Goal: Task Accomplishment & Management: Use online tool/utility

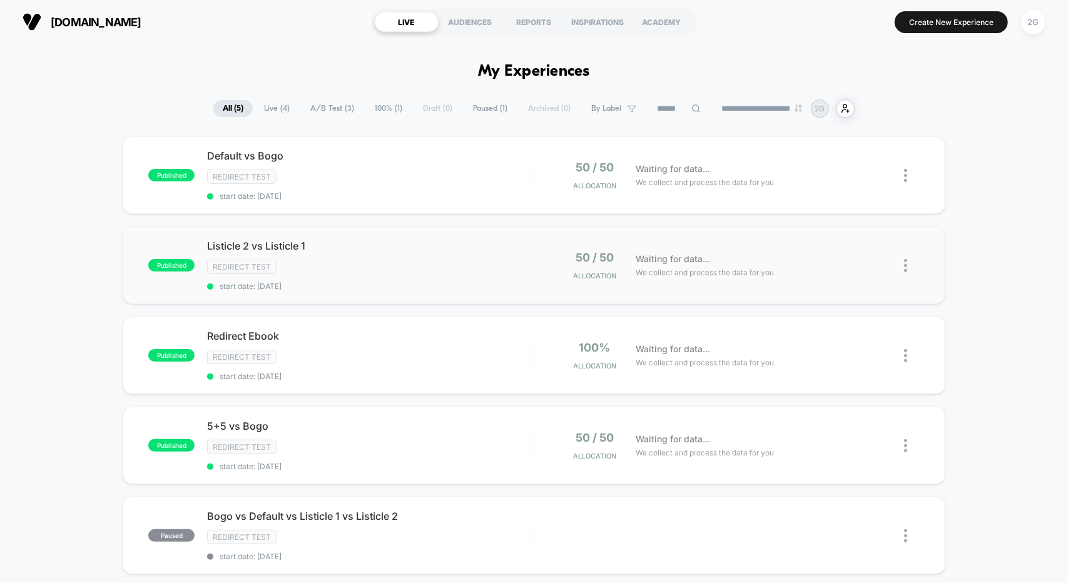
click at [906, 259] on img at bounding box center [905, 265] width 3 height 13
click at [839, 275] on div "Preview Link" at bounding box center [841, 277] width 113 height 28
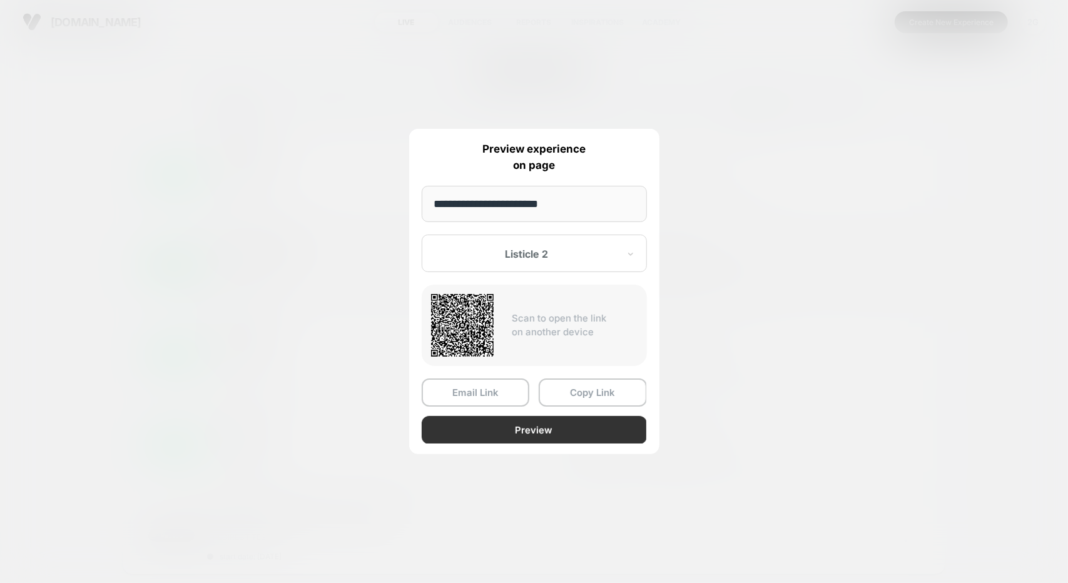
click at [521, 422] on button "Preview" at bounding box center [534, 430] width 225 height 28
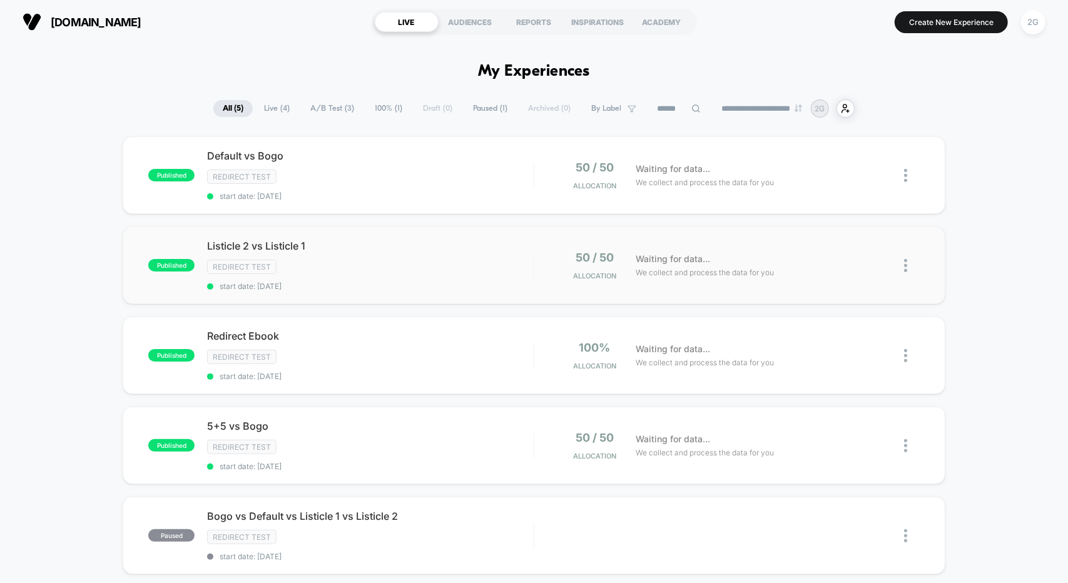
click at [906, 263] on img at bounding box center [905, 265] width 3 height 13
click at [855, 279] on div "Preview Link" at bounding box center [841, 277] width 113 height 28
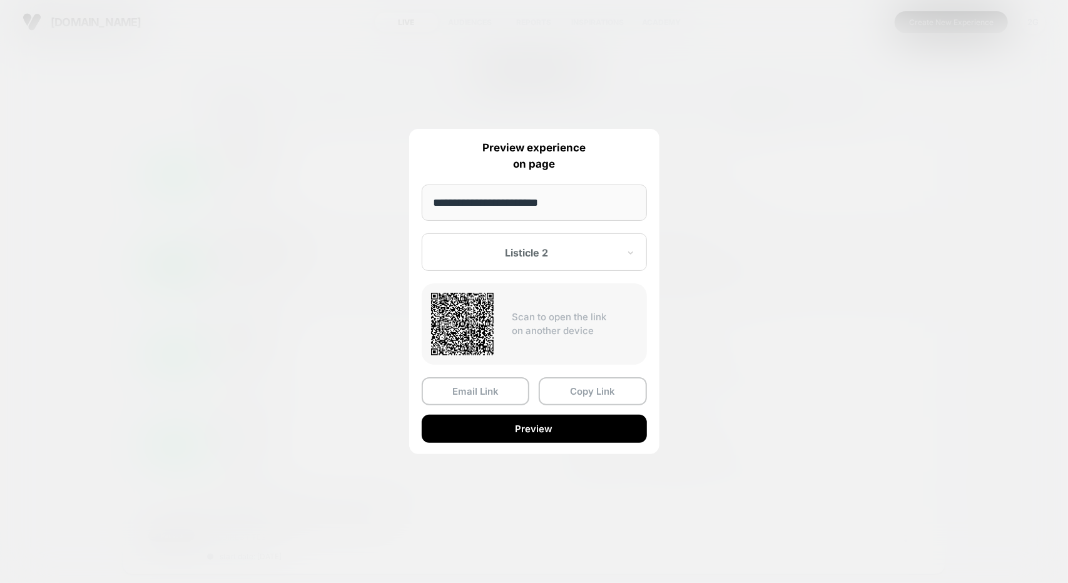
click at [507, 265] on div "Listicle 2" at bounding box center [534, 252] width 225 height 38
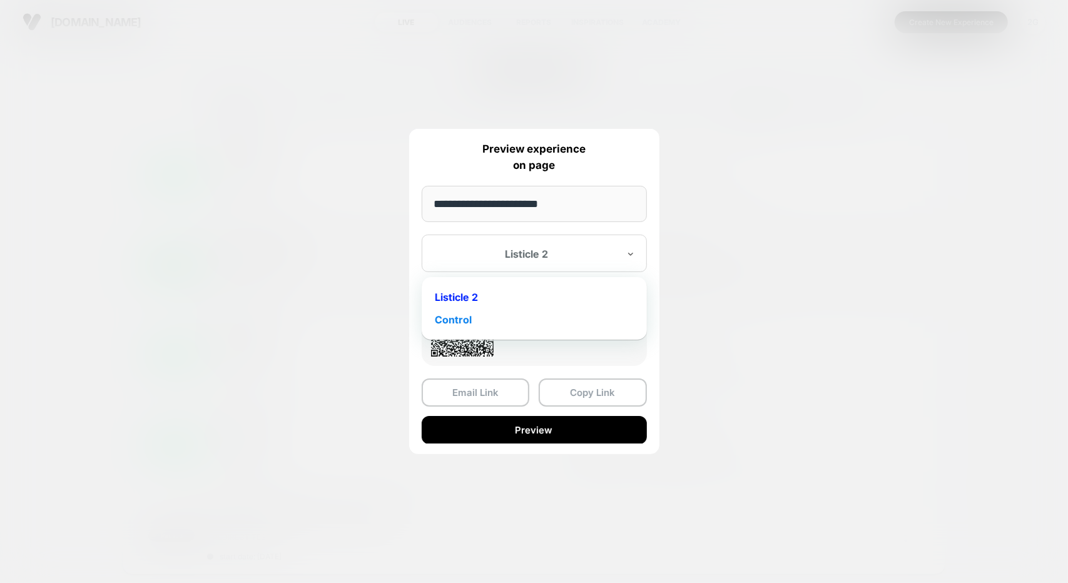
click at [467, 321] on div "Control" at bounding box center [534, 320] width 213 height 23
click at [550, 446] on div "**********" at bounding box center [534, 291] width 250 height 325
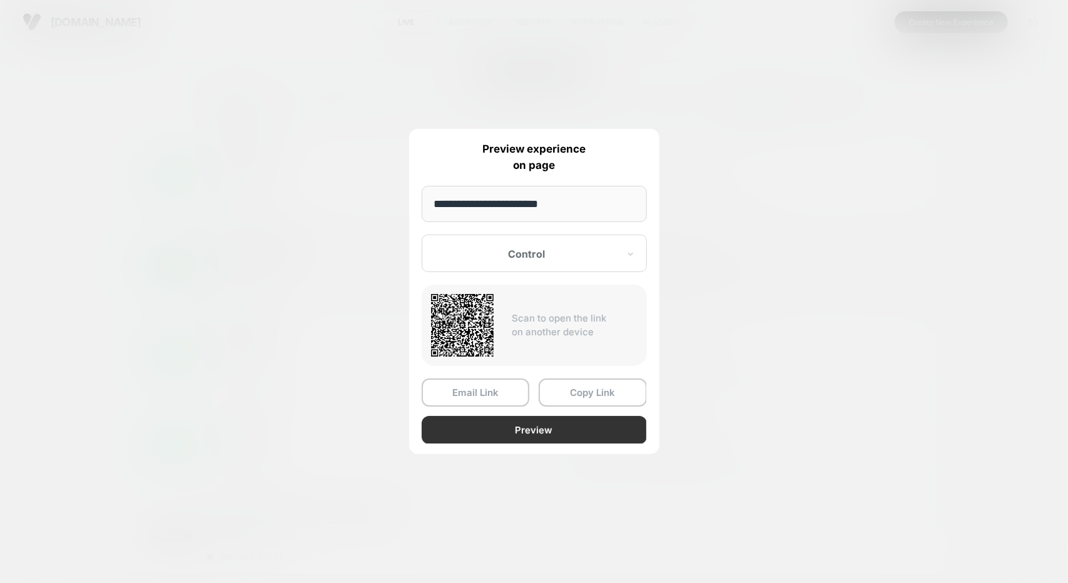
click at [548, 438] on button "Preview" at bounding box center [534, 430] width 225 height 28
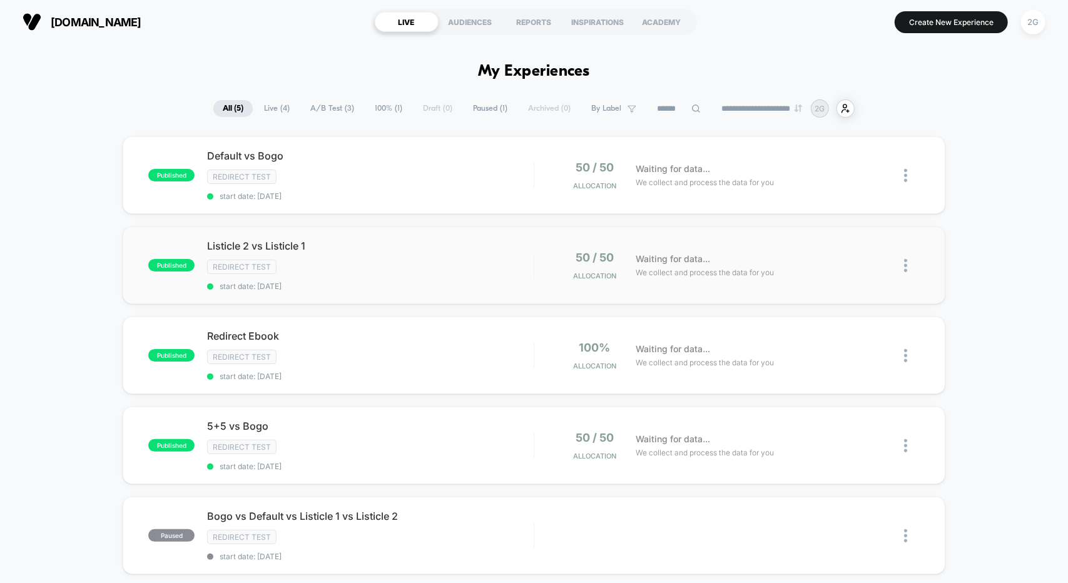
click at [908, 259] on img at bounding box center [905, 265] width 3 height 13
click at [836, 272] on div "Preview Link" at bounding box center [841, 277] width 113 height 28
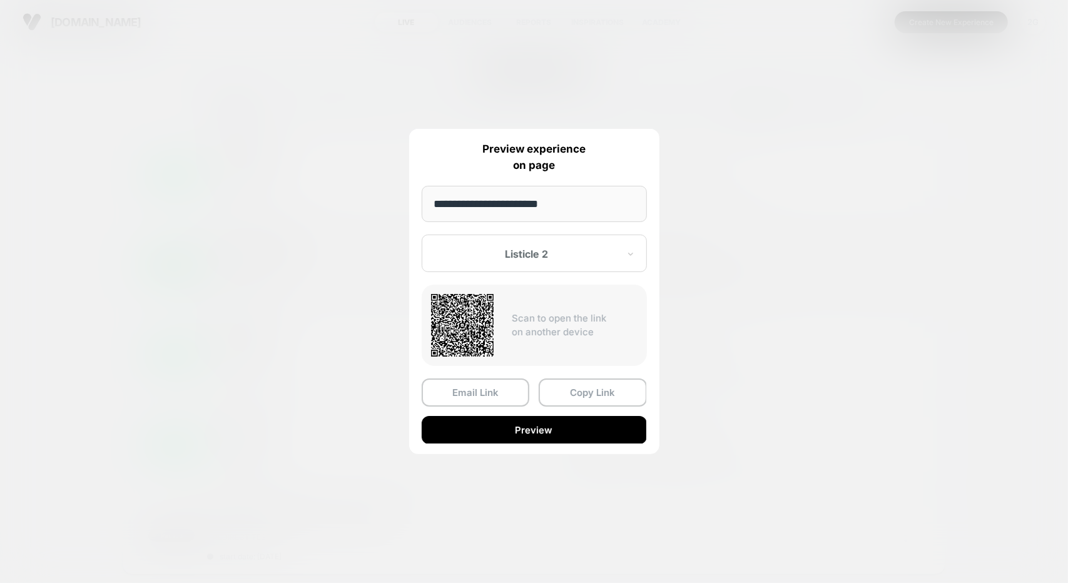
click at [511, 263] on div "Listicle 2" at bounding box center [534, 254] width 225 height 38
click at [479, 319] on div "Control" at bounding box center [534, 320] width 213 height 23
click at [563, 399] on button "Copy Link" at bounding box center [593, 393] width 108 height 28
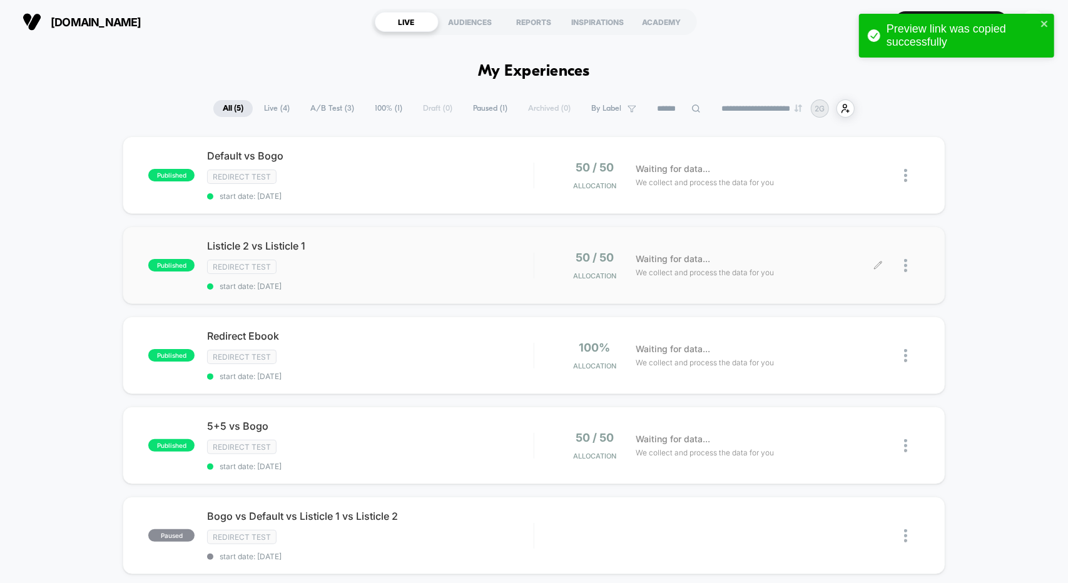
click at [913, 262] on div at bounding box center [912, 265] width 16 height 29
click at [850, 201] on div "Edit" at bounding box center [841, 191] width 113 height 28
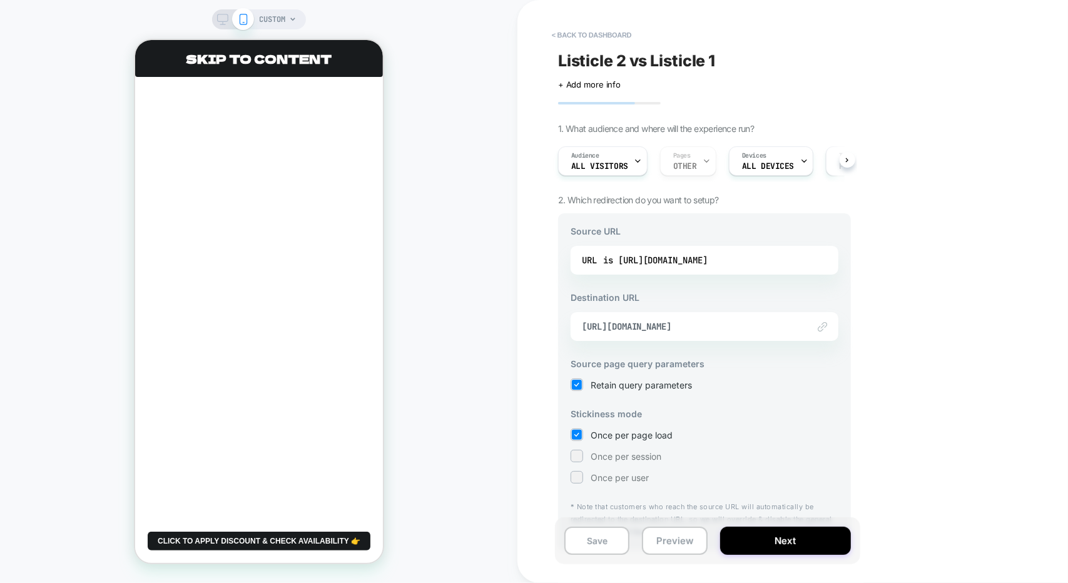
click at [688, 271] on div "URL is [URL][DOMAIN_NAME]" at bounding box center [705, 260] width 268 height 29
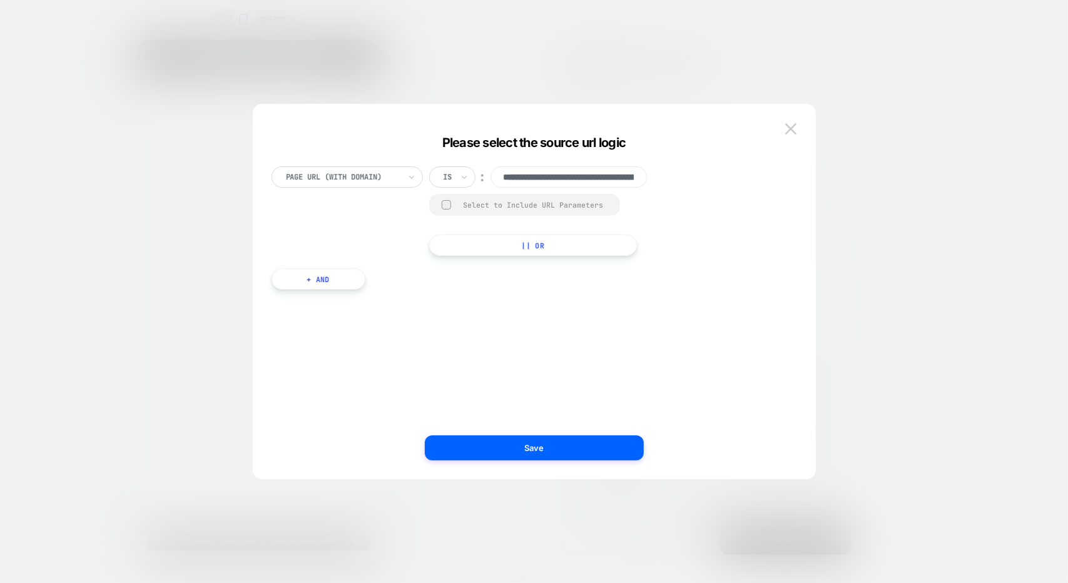
scroll to position [0, 469]
click at [499, 211] on div "Select to Include URL Parameters" at bounding box center [525, 205] width 192 height 22
click at [447, 205] on div at bounding box center [446, 204] width 9 height 9
click at [447, 205] on rect at bounding box center [447, 205] width 11 height 10
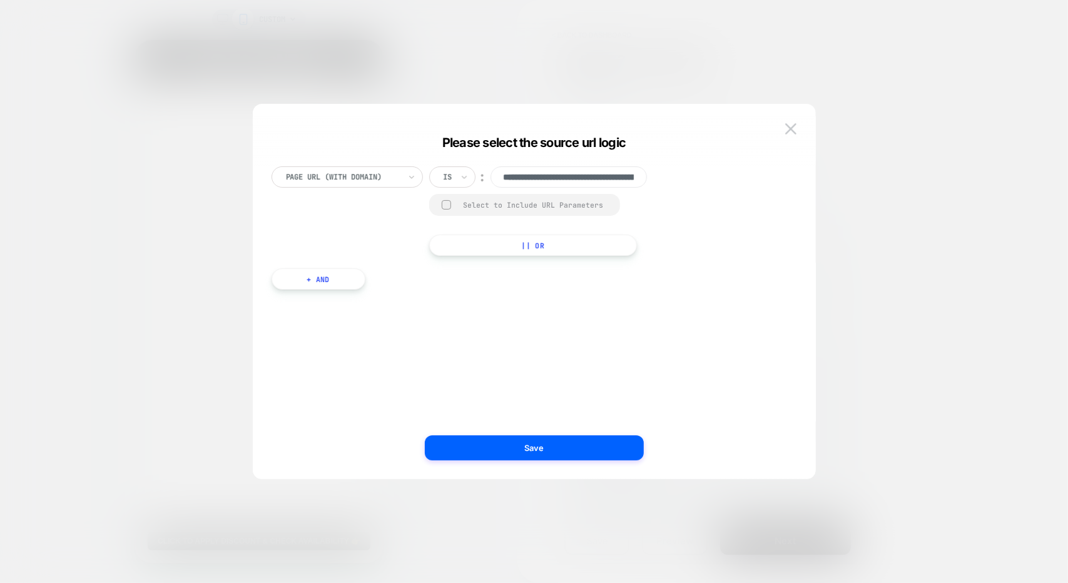
click at [447, 179] on input "text" at bounding box center [446, 176] width 5 height 11
click at [464, 287] on div "Matches" at bounding box center [482, 292] width 81 height 20
click at [541, 242] on button "|| Or" at bounding box center [542, 245] width 227 height 21
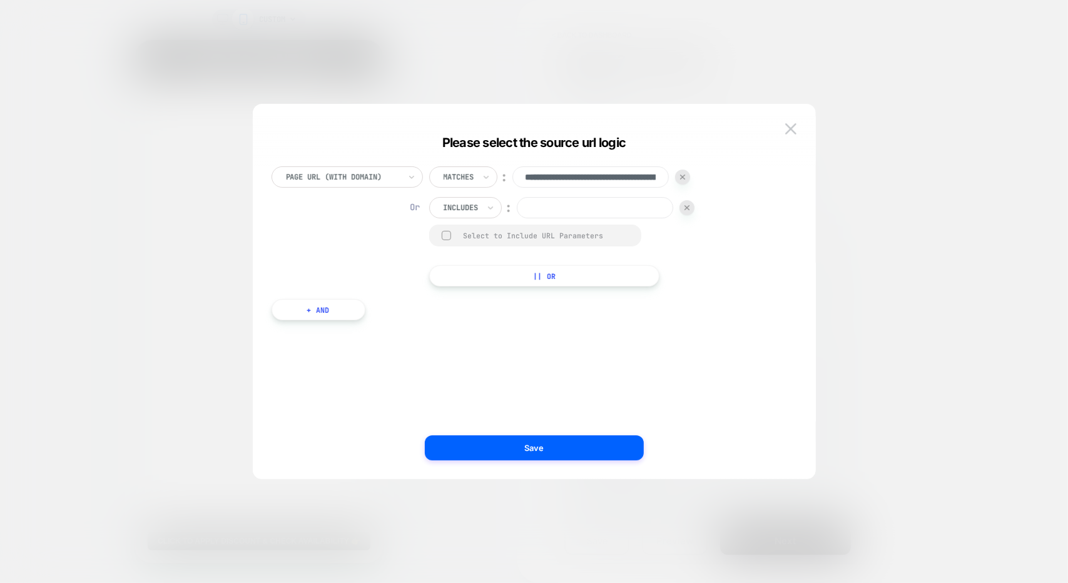
click at [462, 208] on div at bounding box center [461, 207] width 35 height 11
click at [693, 210] on div at bounding box center [687, 207] width 15 height 15
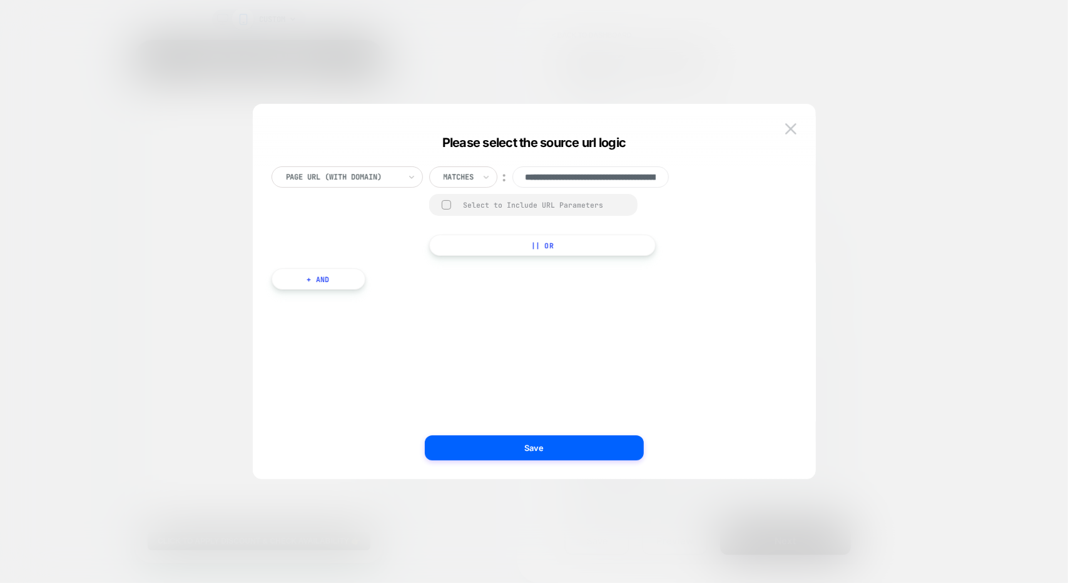
click at [473, 178] on div at bounding box center [459, 176] width 31 height 11
click at [474, 253] on div "Includes" at bounding box center [482, 252] width 81 height 20
click at [452, 173] on div at bounding box center [461, 176] width 35 height 11
click at [567, 382] on div "**********" at bounding box center [528, 304] width 526 height 313
click at [459, 188] on div "**********" at bounding box center [561, 211] width 265 height 90
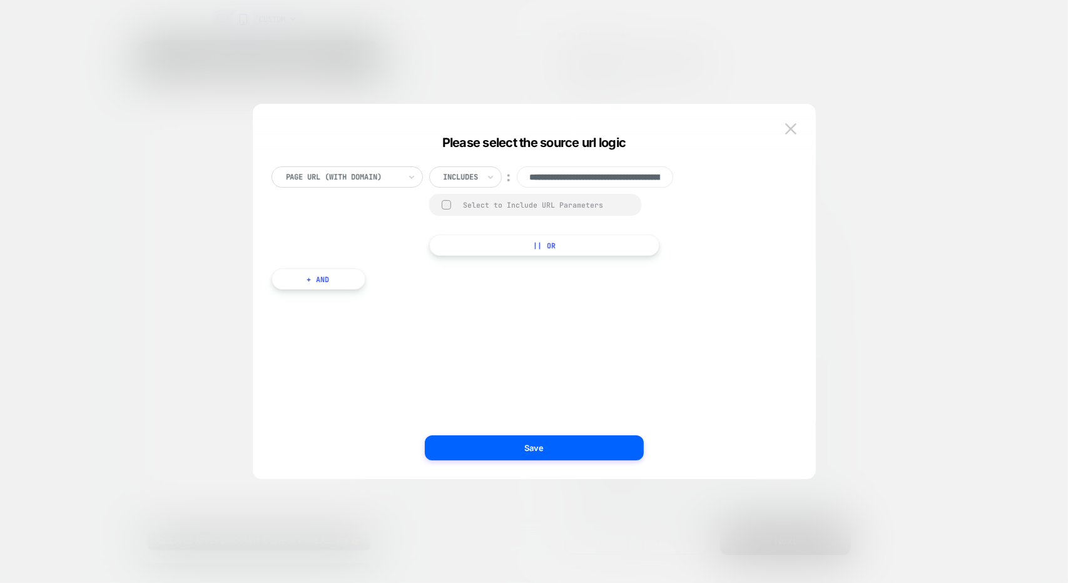
click at [460, 178] on div at bounding box center [461, 176] width 35 height 11
click at [459, 115] on div "**********" at bounding box center [534, 292] width 563 height 376
click at [473, 172] on div at bounding box center [461, 176] width 35 height 11
click at [473, 178] on div at bounding box center [461, 176] width 35 height 11
click at [435, 172] on div "Includes" at bounding box center [465, 176] width 73 height 21
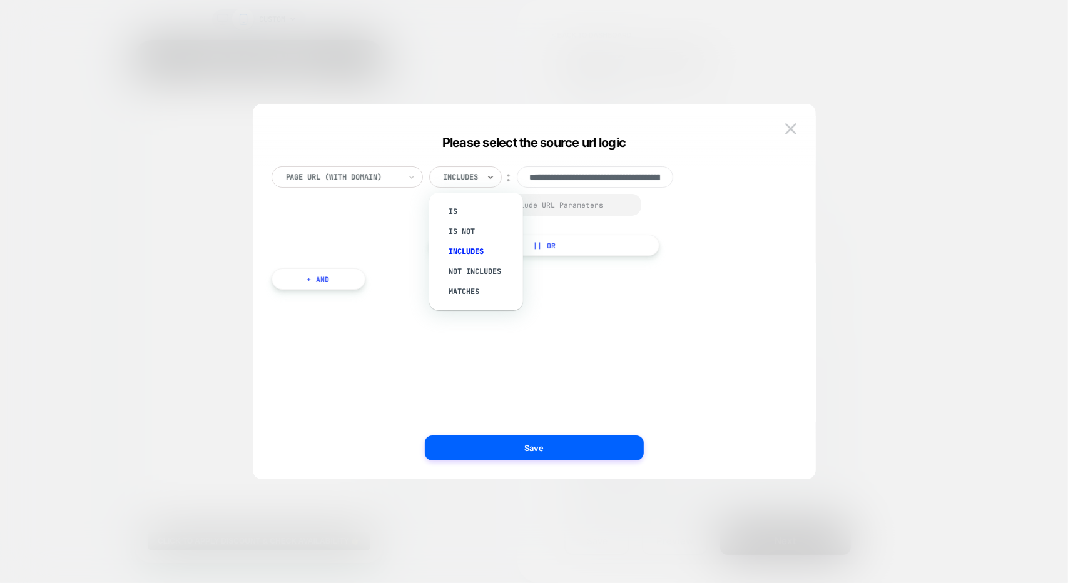
click at [471, 257] on div "Includes" at bounding box center [482, 252] width 81 height 20
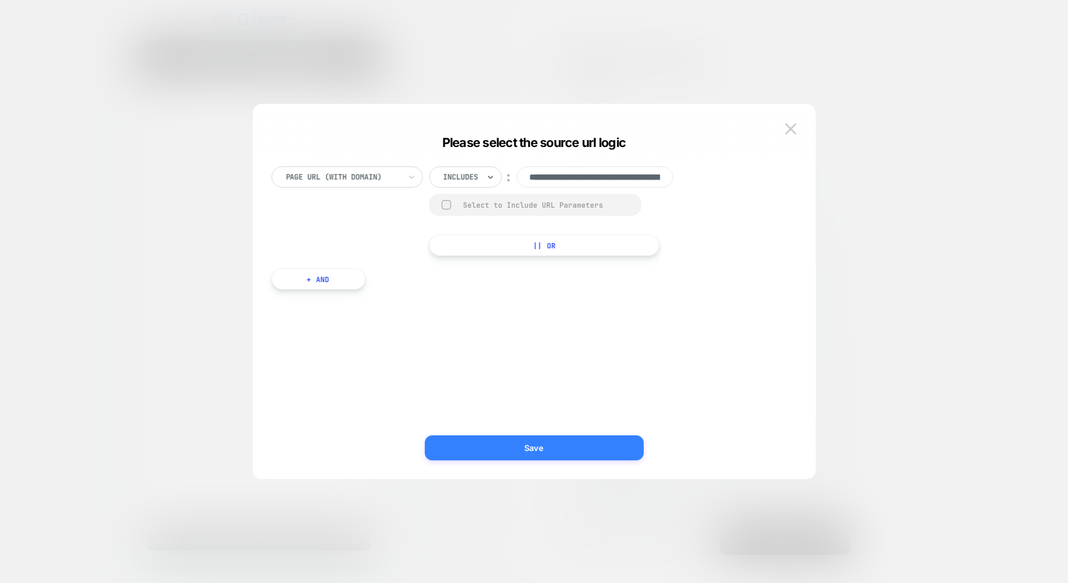
click at [519, 449] on button "Save" at bounding box center [534, 448] width 219 height 25
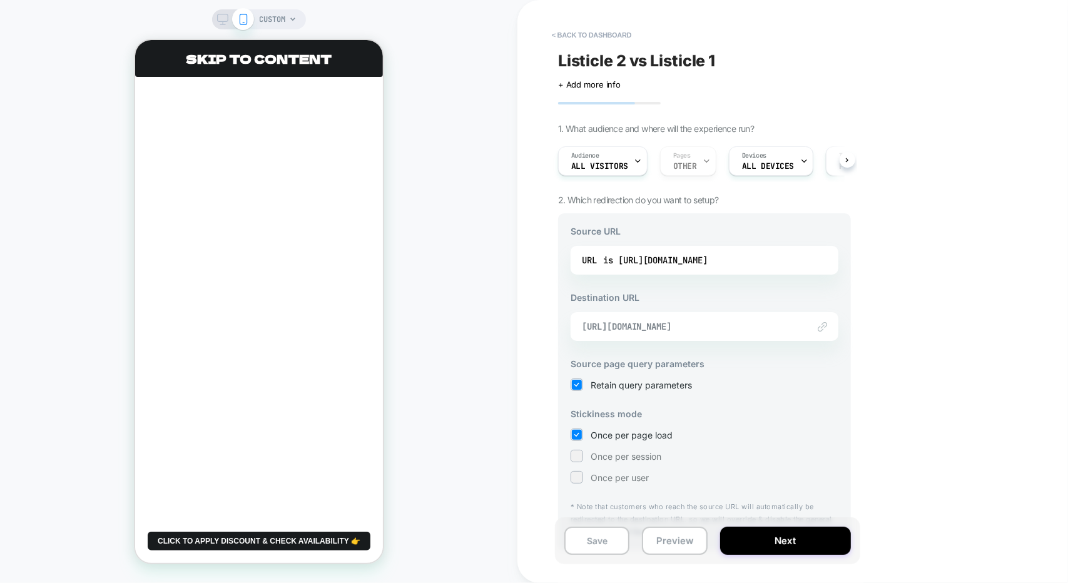
click at [667, 330] on span "[URL][DOMAIN_NAME]" at bounding box center [689, 326] width 214 height 11
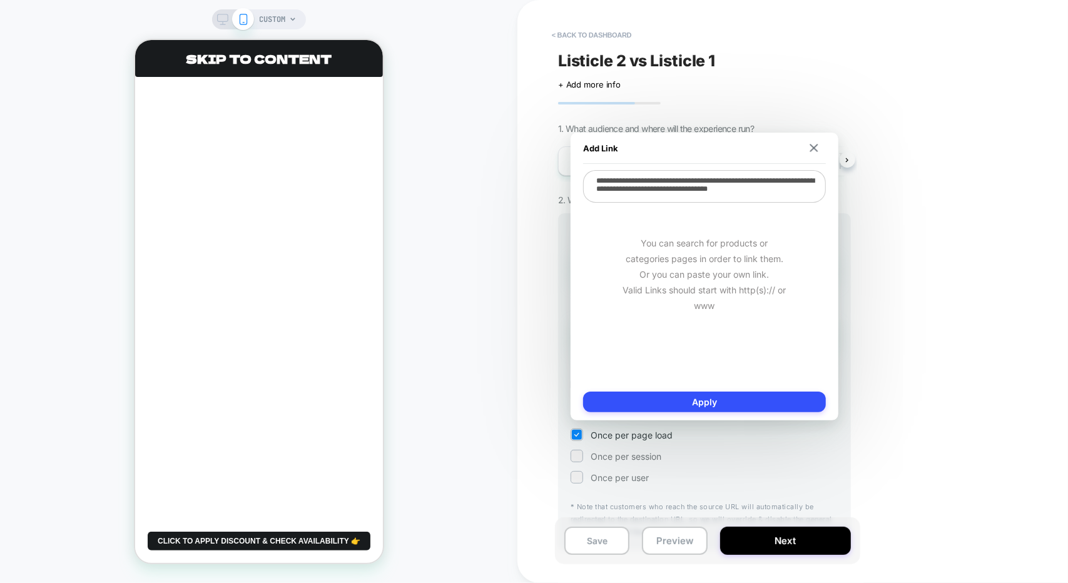
type textarea "*"
click at [882, 221] on div "< back to dashboard Listicle 2 vs Listicle 1 Click to edit experience details +…" at bounding box center [793, 291] width 551 height 583
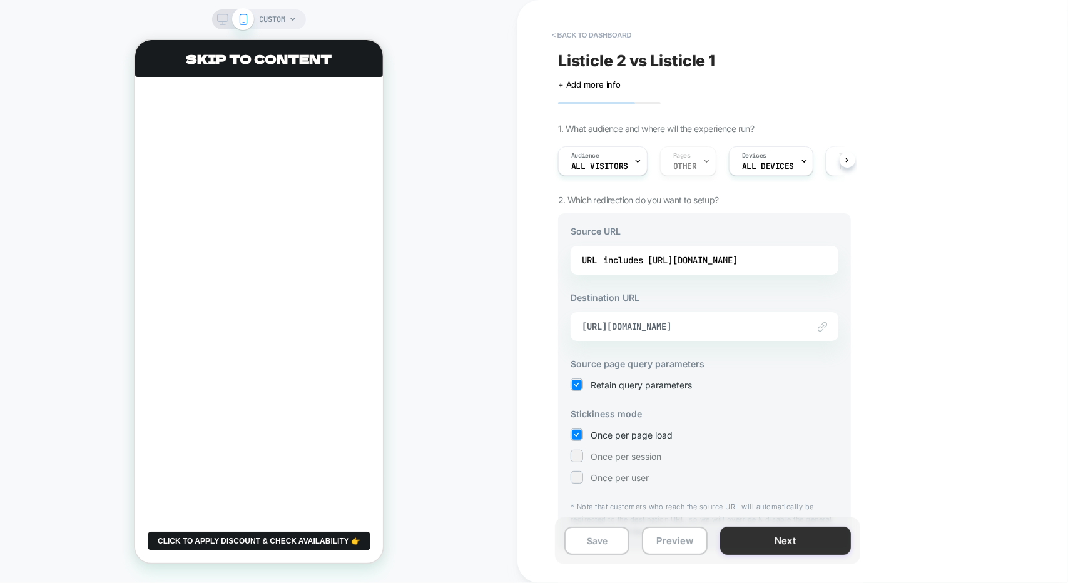
click at [757, 548] on button "Next" at bounding box center [785, 541] width 131 height 28
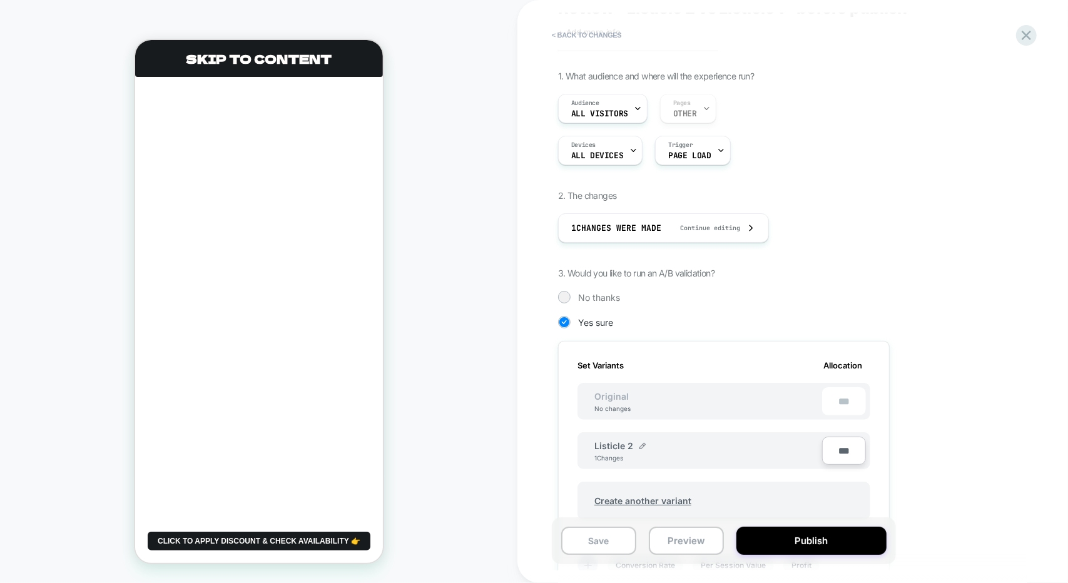
scroll to position [54, 0]
click at [650, 445] on div "Listicle 2 1 Changes" at bounding box center [709, 449] width 228 height 21
click at [635, 443] on div "Listicle 2" at bounding box center [620, 444] width 51 height 11
click at [636, 441] on div "Listicle 2" at bounding box center [620, 444] width 51 height 11
click at [641, 442] on img at bounding box center [643, 445] width 6 height 6
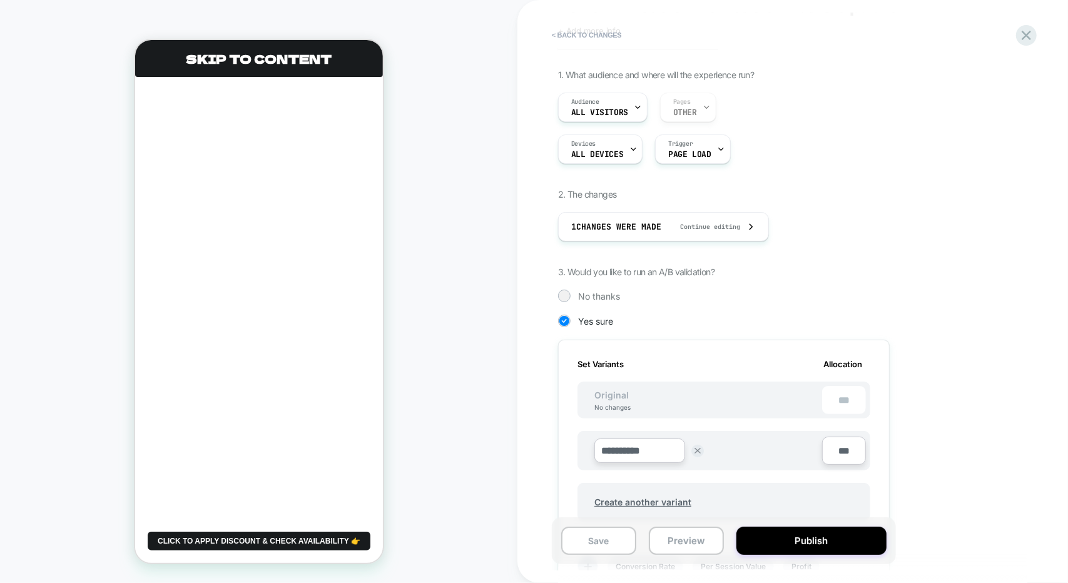
click at [647, 447] on input "**********" at bounding box center [640, 451] width 91 height 24
click at [622, 449] on input "**********" at bounding box center [640, 451] width 91 height 24
click at [652, 448] on input "**********" at bounding box center [640, 451] width 91 height 24
type input "**********"
click at [724, 446] on strong "Save" at bounding box center [731, 451] width 18 height 10
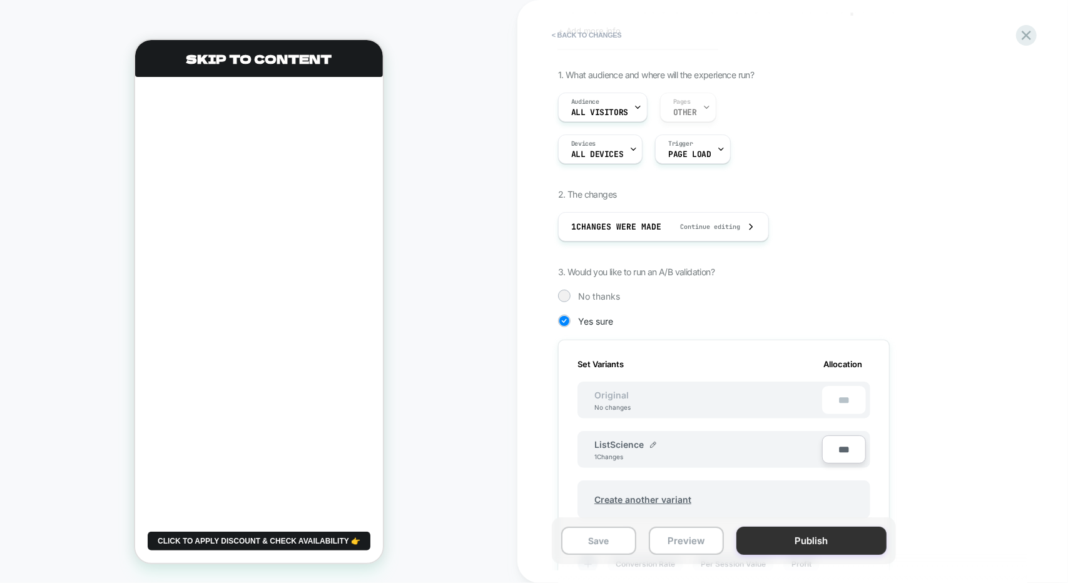
click at [771, 533] on button "Publish" at bounding box center [812, 541] width 150 height 28
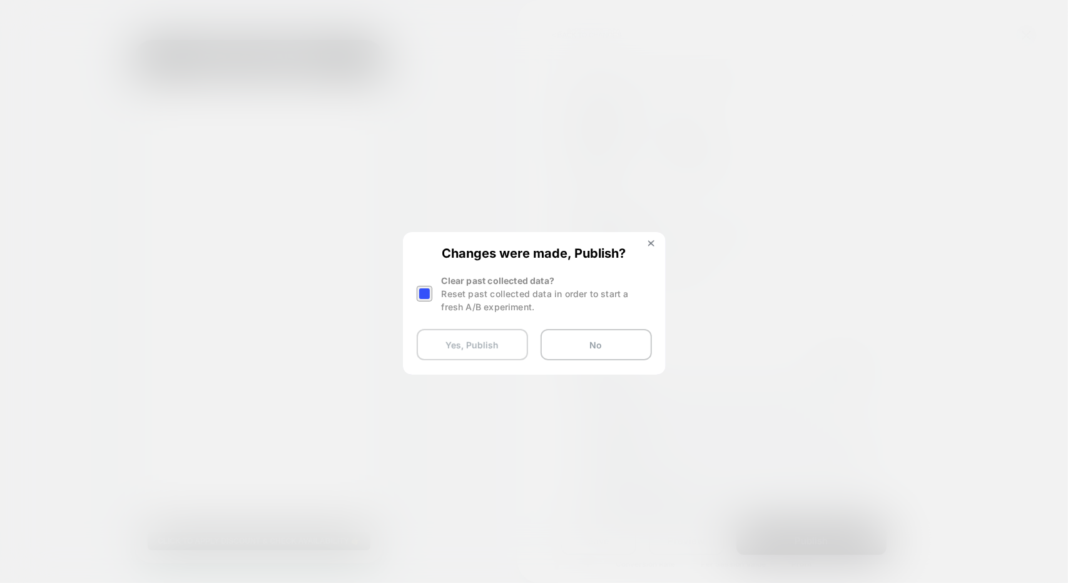
click at [457, 341] on button "Yes, Publish" at bounding box center [472, 344] width 111 height 31
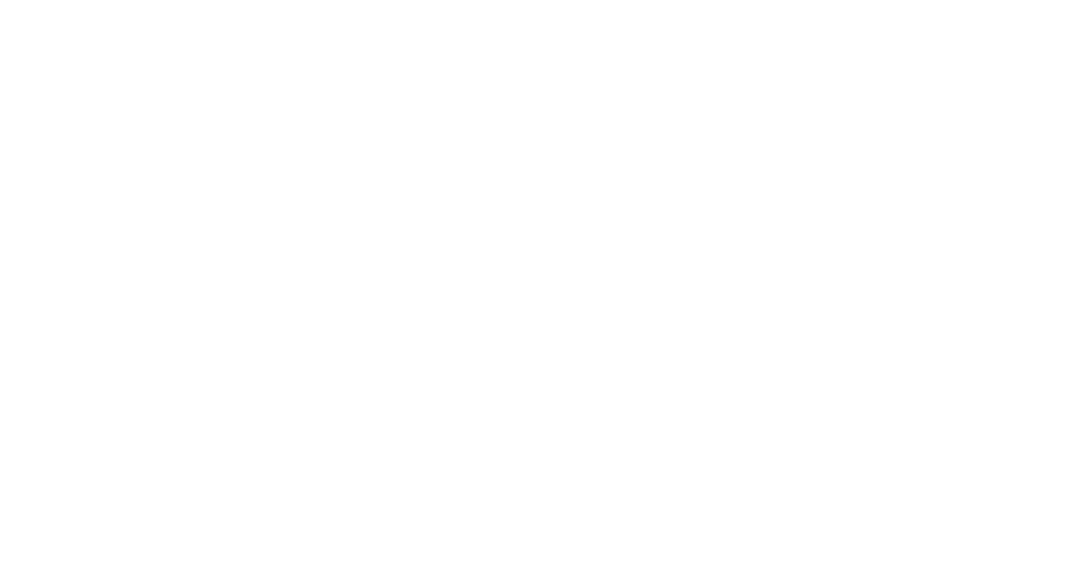
click at [457, 5] on html "Navigated to [DOMAIN_NAME] | No-code CRO for Shopify *" at bounding box center [534, 2] width 1068 height 5
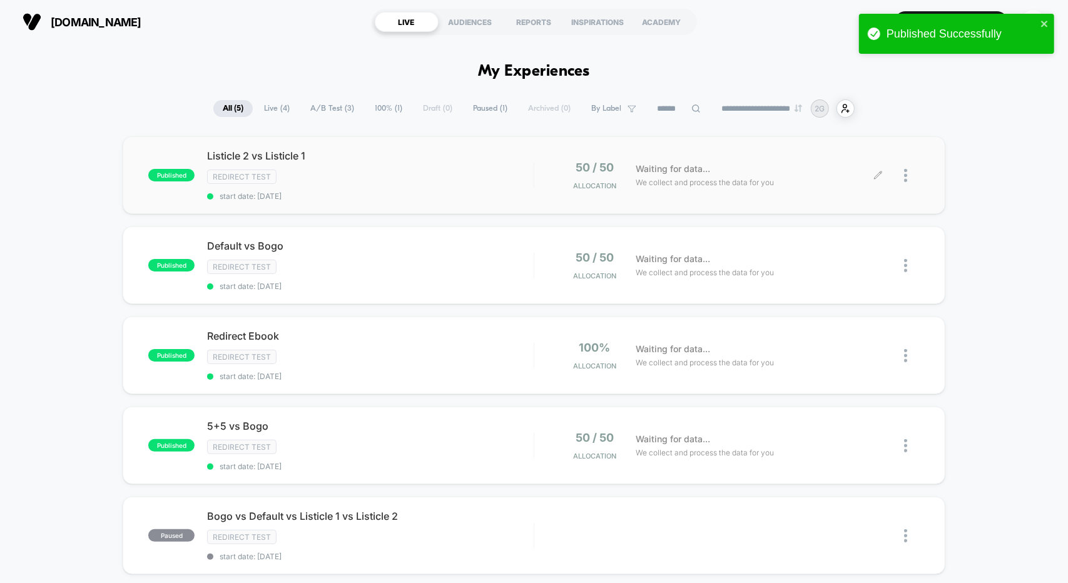
click at [909, 171] on div at bounding box center [912, 175] width 16 height 29
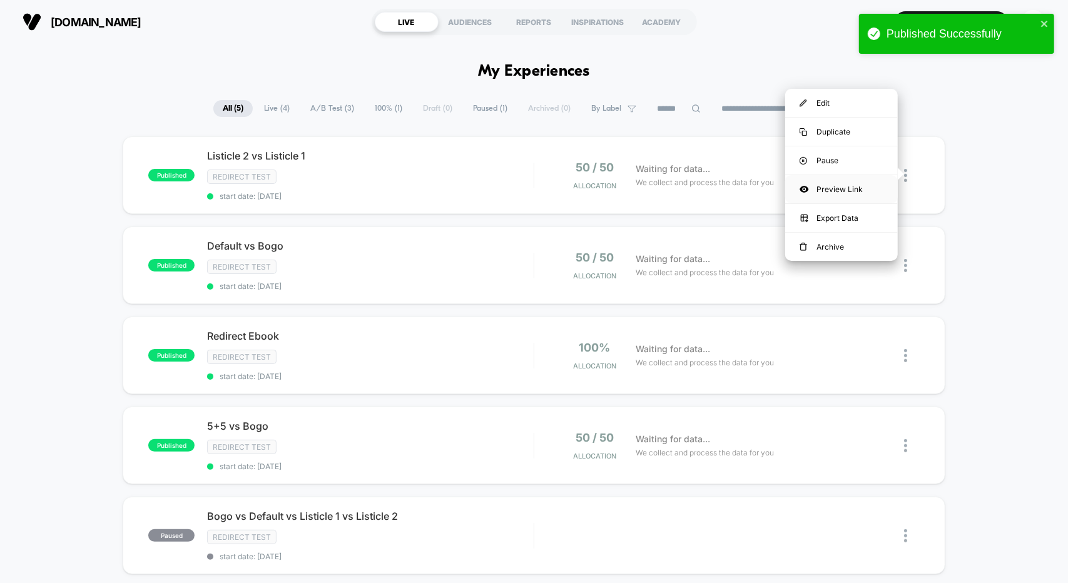
click at [821, 182] on div "Preview Link" at bounding box center [841, 189] width 113 height 28
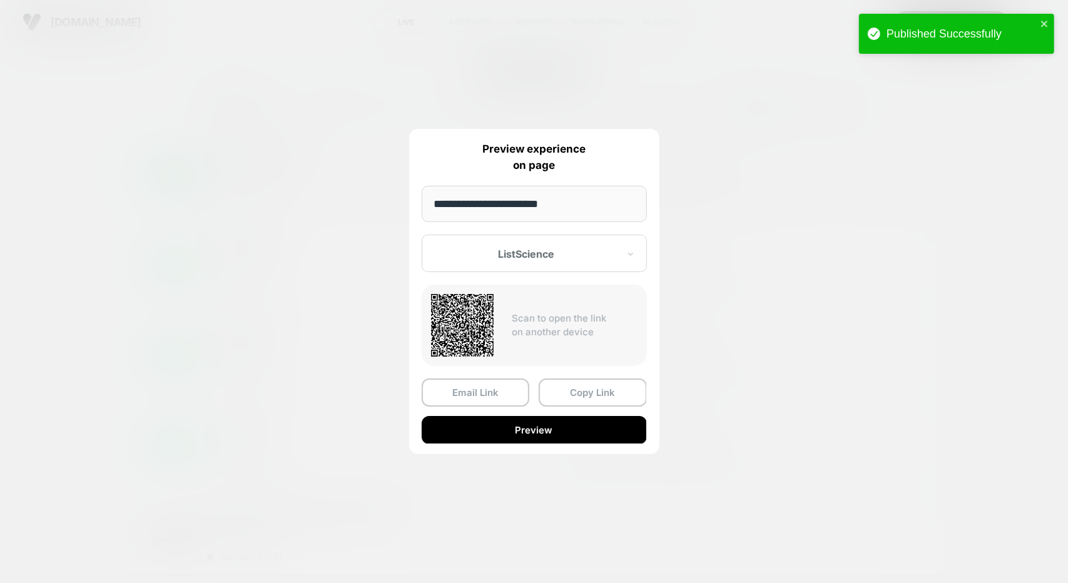
click at [504, 257] on div at bounding box center [527, 254] width 184 height 13
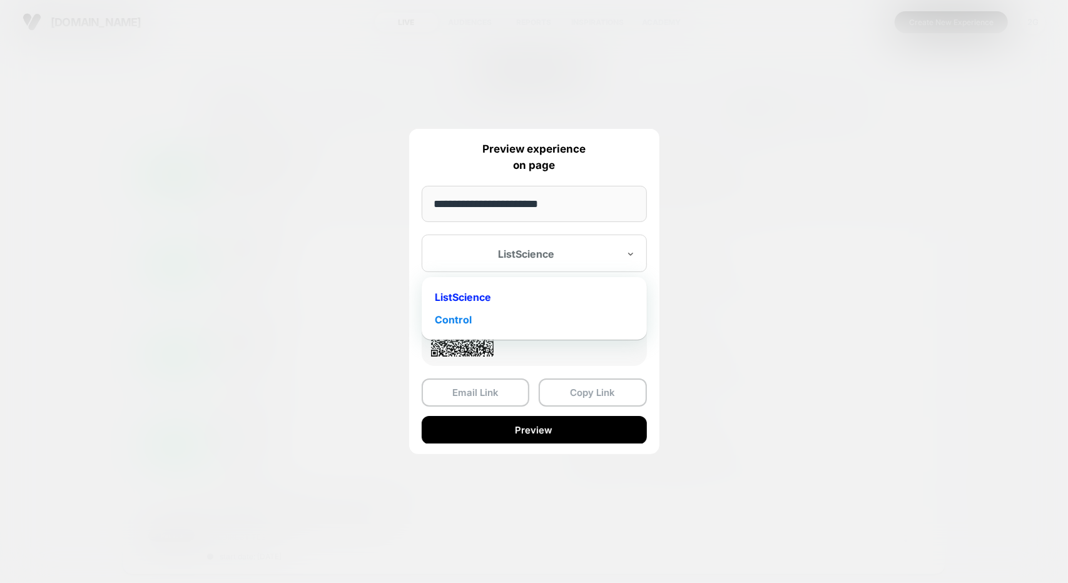
click at [479, 314] on div "Control" at bounding box center [534, 320] width 213 height 23
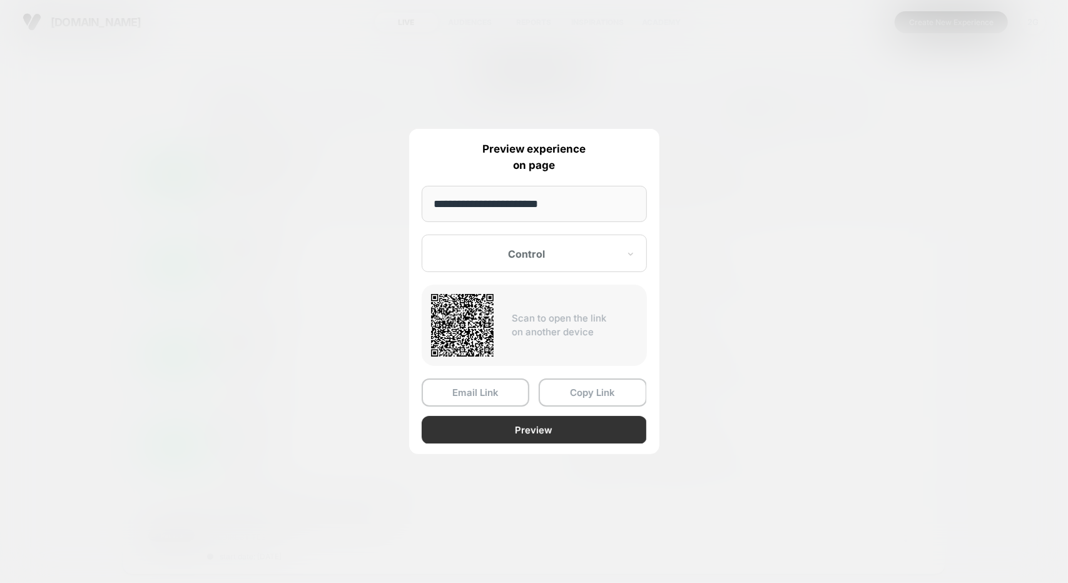
click at [512, 429] on button "Preview" at bounding box center [534, 430] width 225 height 28
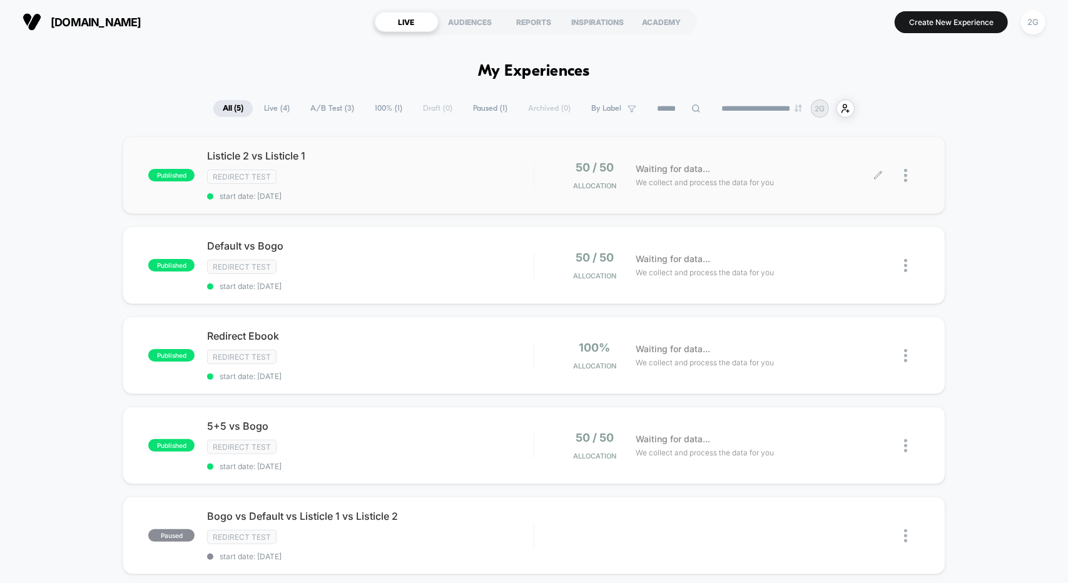
click at [903, 180] on div at bounding box center [899, 175] width 41 height 29
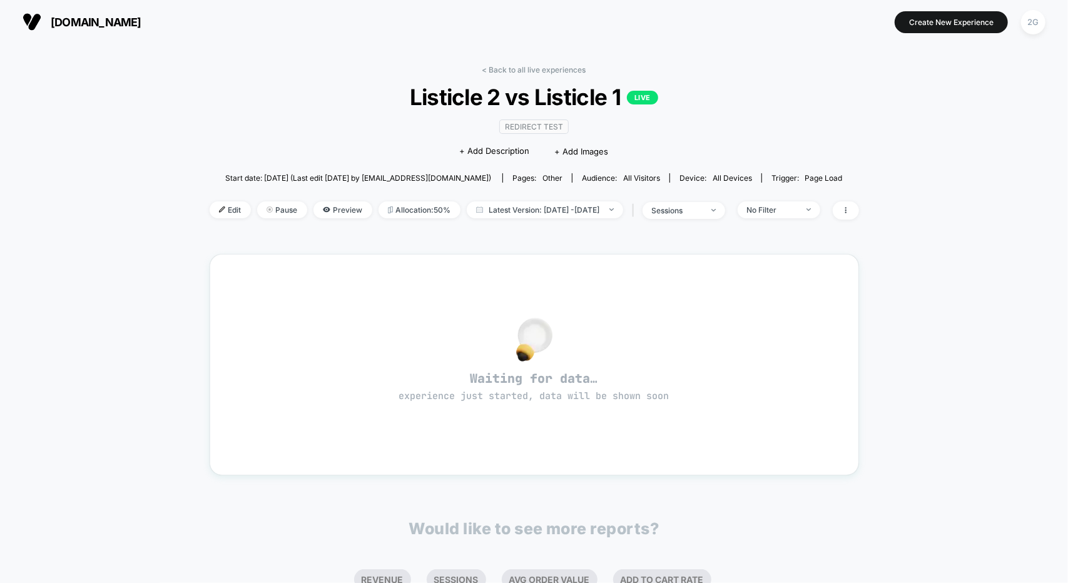
click at [521, 82] on div "< Back to all live experiences Listicle 2 vs Listicle 1 LIVE Redirect Test Clic…" at bounding box center [535, 150] width 650 height 170
click at [513, 69] on link "< Back to all live experiences" at bounding box center [535, 69] width 104 height 9
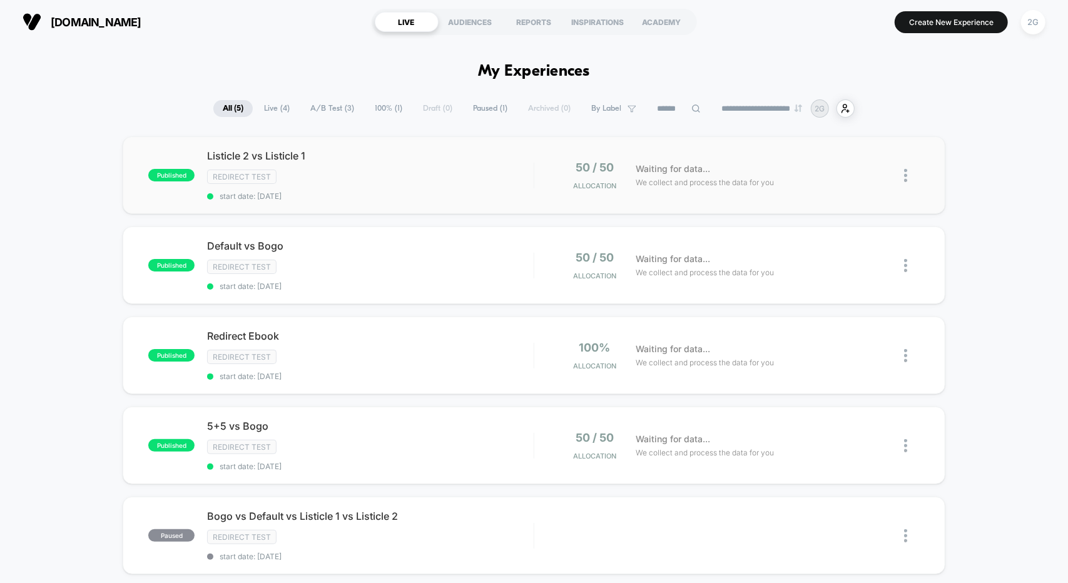
click at [905, 170] on img at bounding box center [905, 175] width 3 height 13
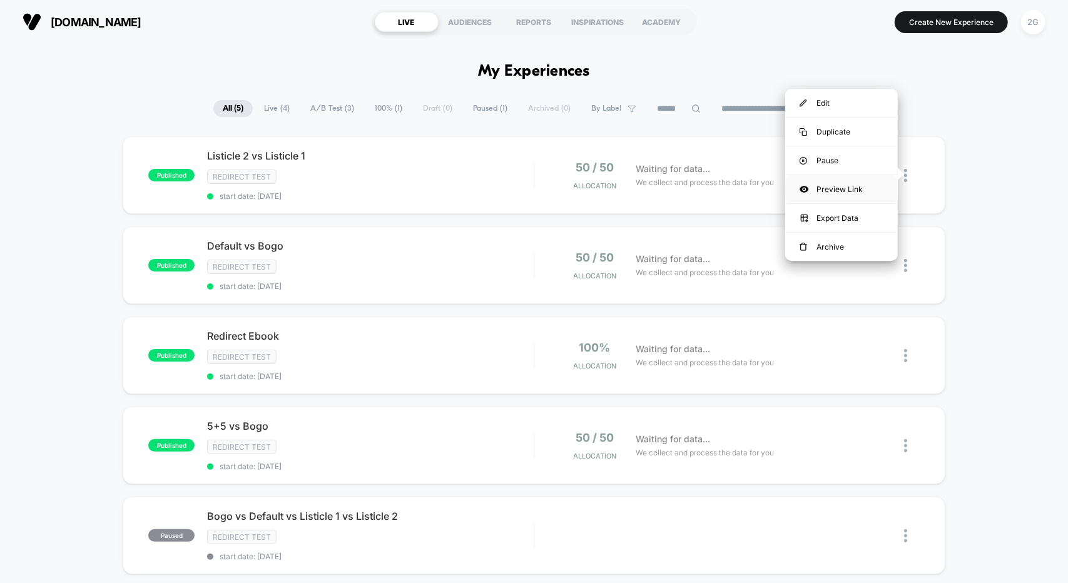
click at [829, 185] on div "Preview Link" at bounding box center [841, 189] width 113 height 28
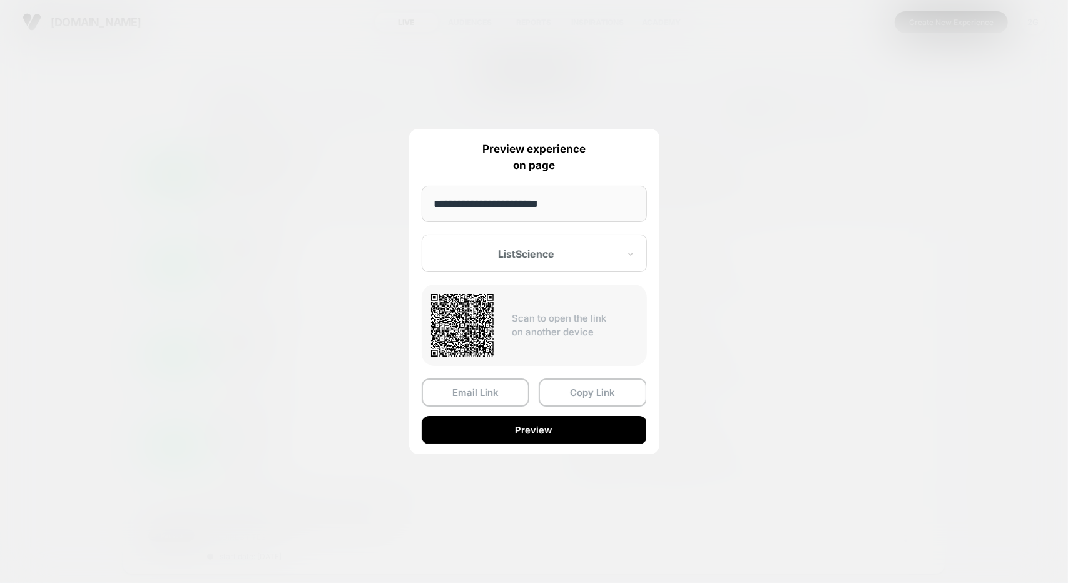
click at [518, 250] on div at bounding box center [527, 254] width 184 height 13
click at [481, 302] on div "ListScience" at bounding box center [534, 297] width 213 height 23
click at [522, 428] on button "Preview" at bounding box center [534, 430] width 225 height 28
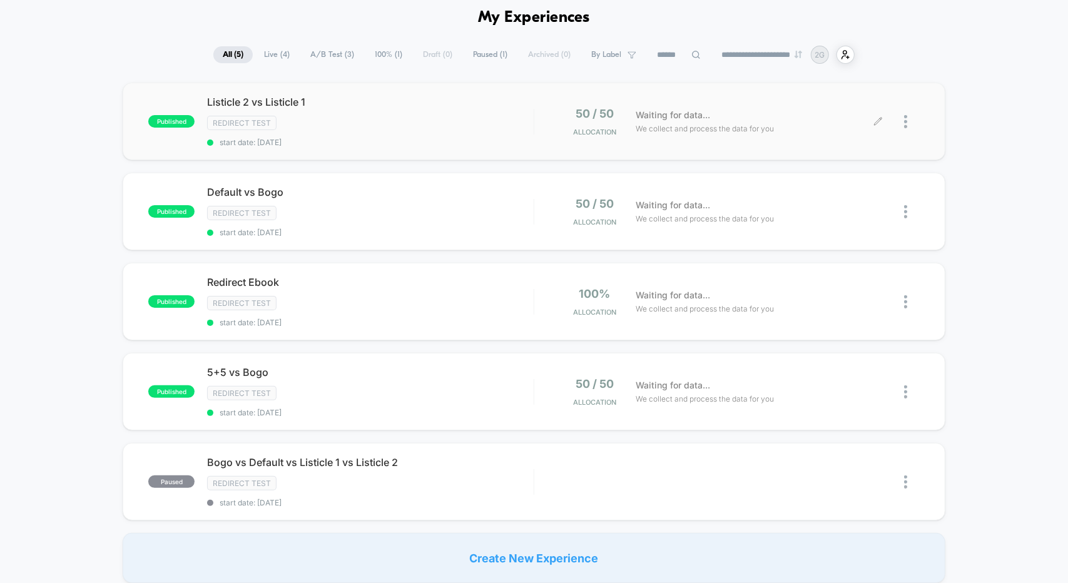
scroll to position [54, 0]
click at [904, 205] on img at bounding box center [905, 211] width 3 height 13
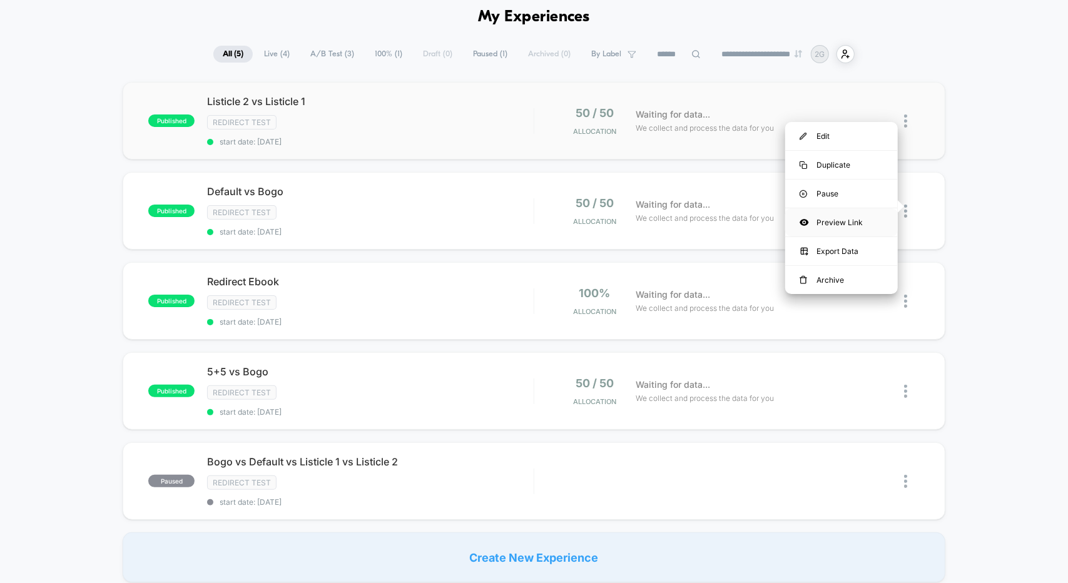
click at [841, 218] on div "Preview Link" at bounding box center [841, 222] width 113 height 28
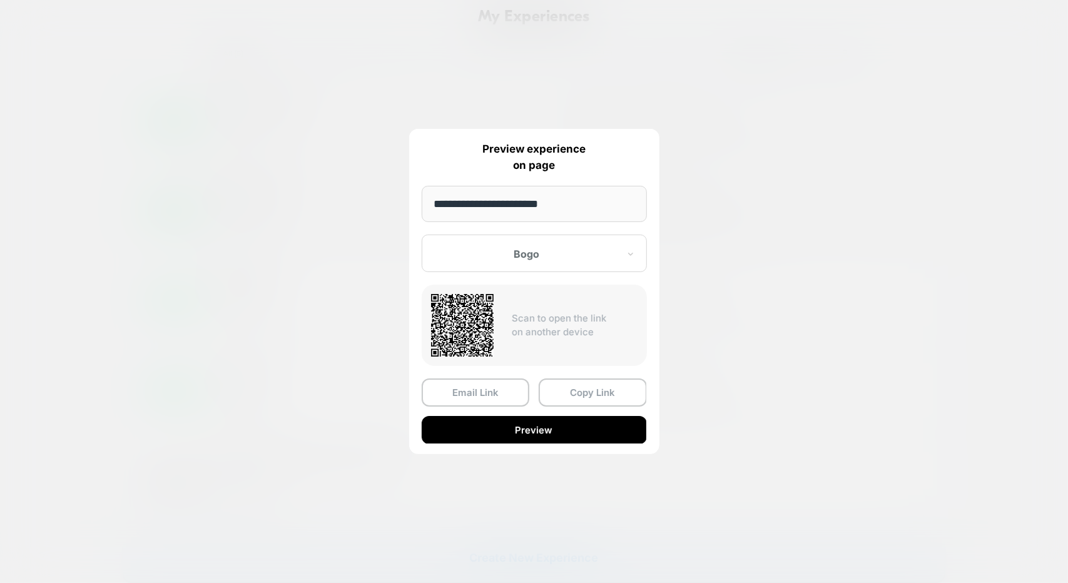
click at [732, 248] on div at bounding box center [534, 291] width 1068 height 583
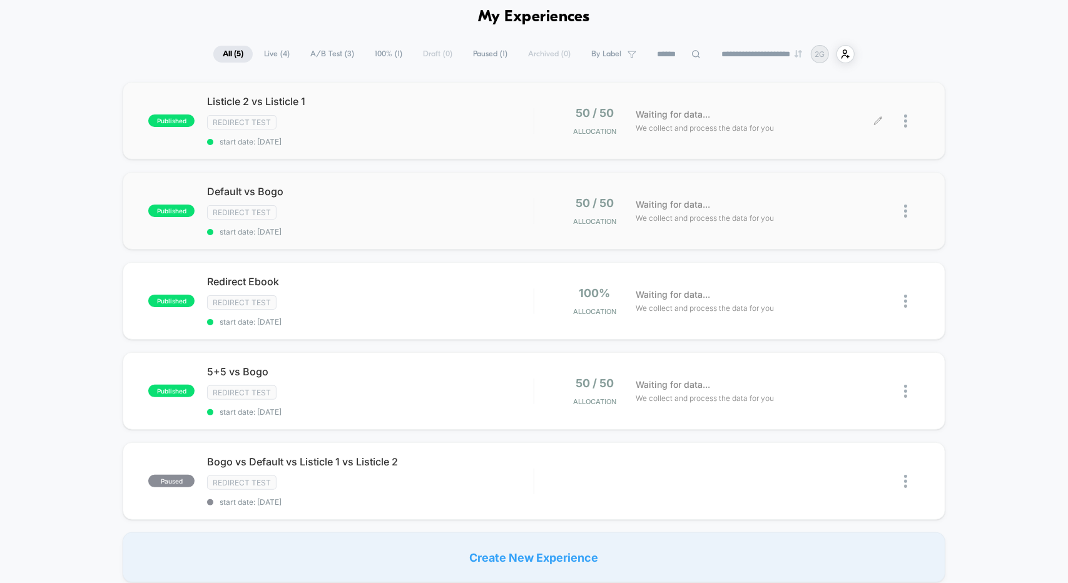
click at [903, 116] on div at bounding box center [899, 120] width 41 height 29
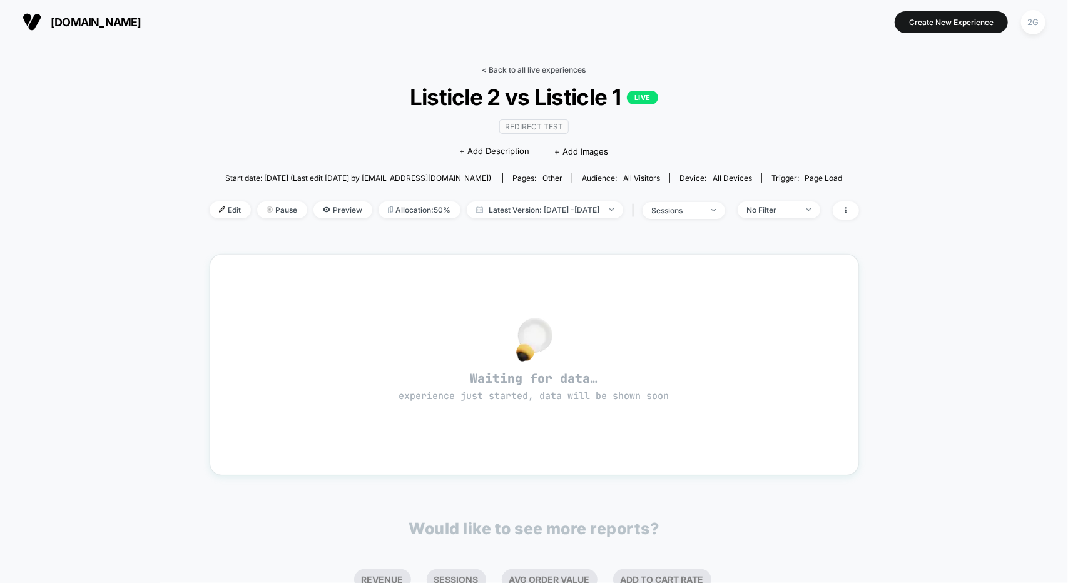
click at [522, 70] on link "< Back to all live experiences" at bounding box center [535, 69] width 104 height 9
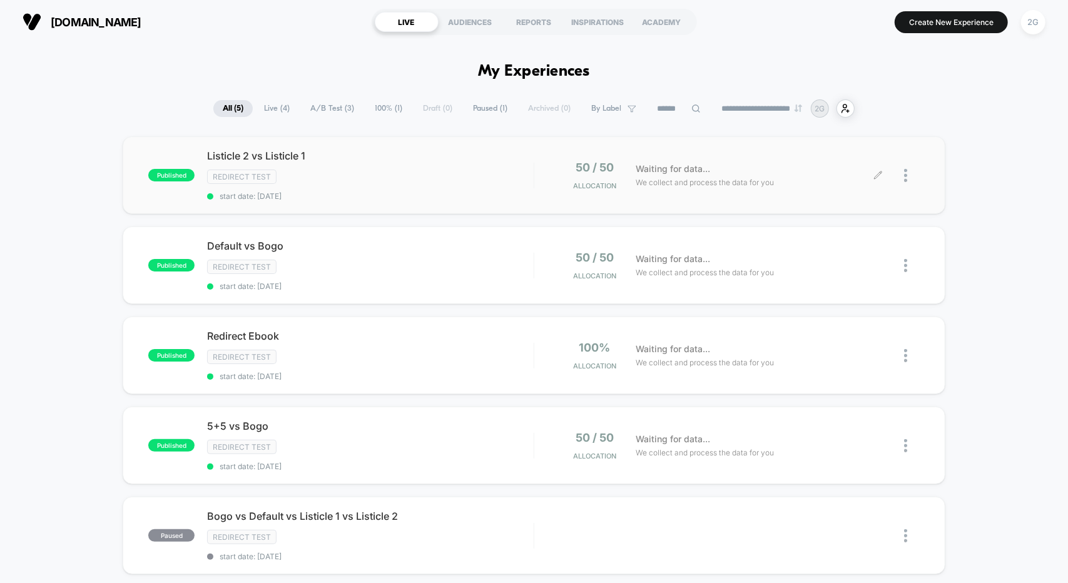
click at [908, 177] on div at bounding box center [912, 175] width 16 height 29
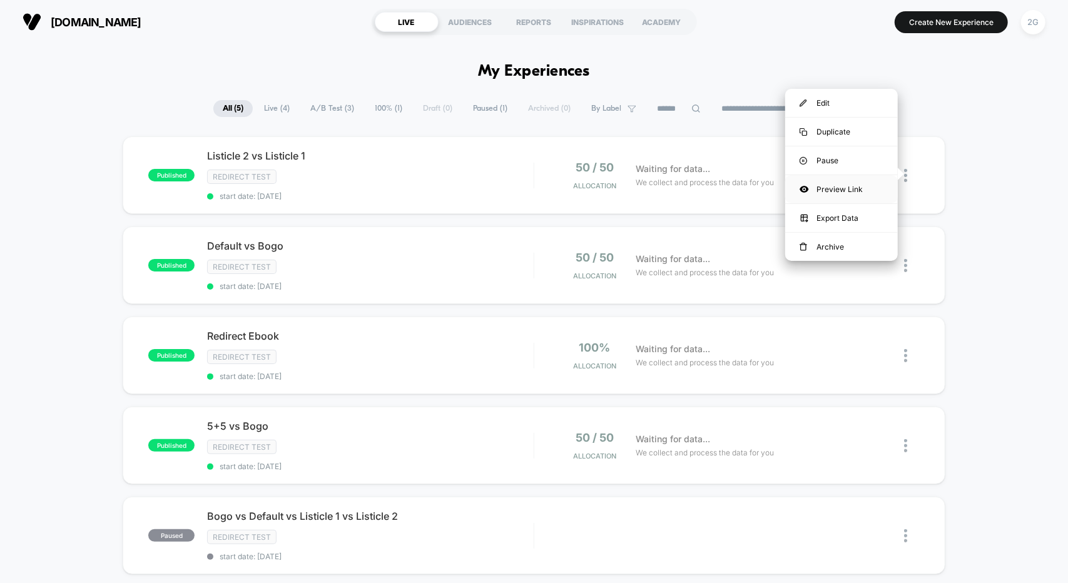
click at [847, 186] on div "Preview Link" at bounding box center [841, 189] width 113 height 28
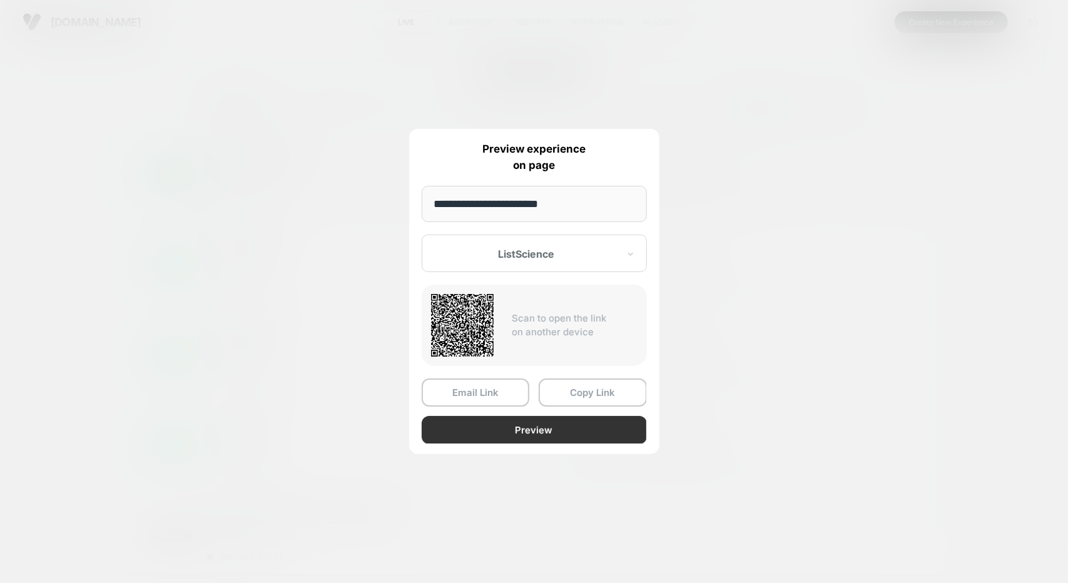
click at [517, 426] on button "Preview" at bounding box center [534, 430] width 225 height 28
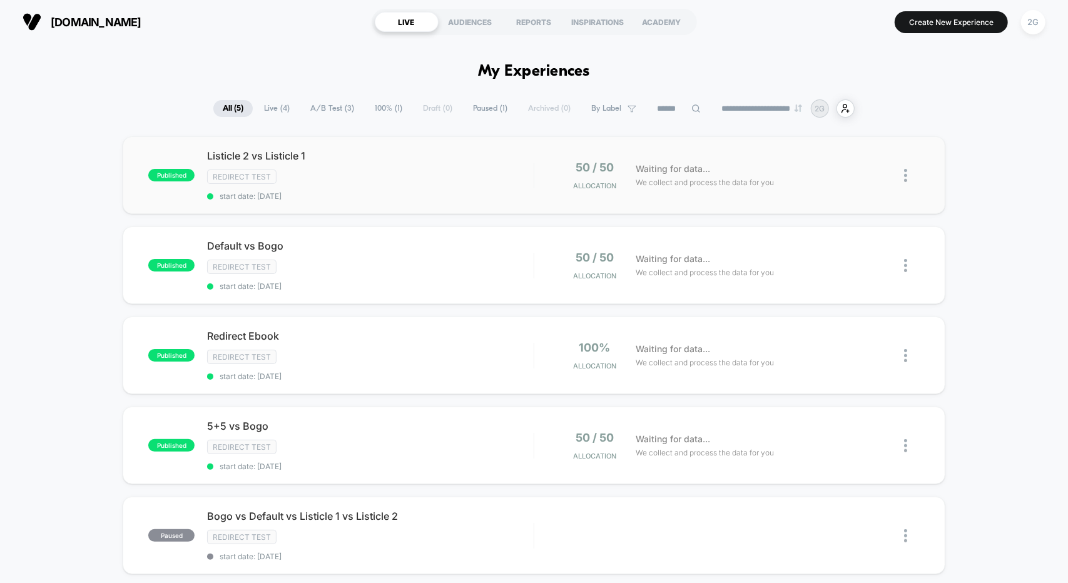
click at [905, 173] on img at bounding box center [905, 175] width 3 height 13
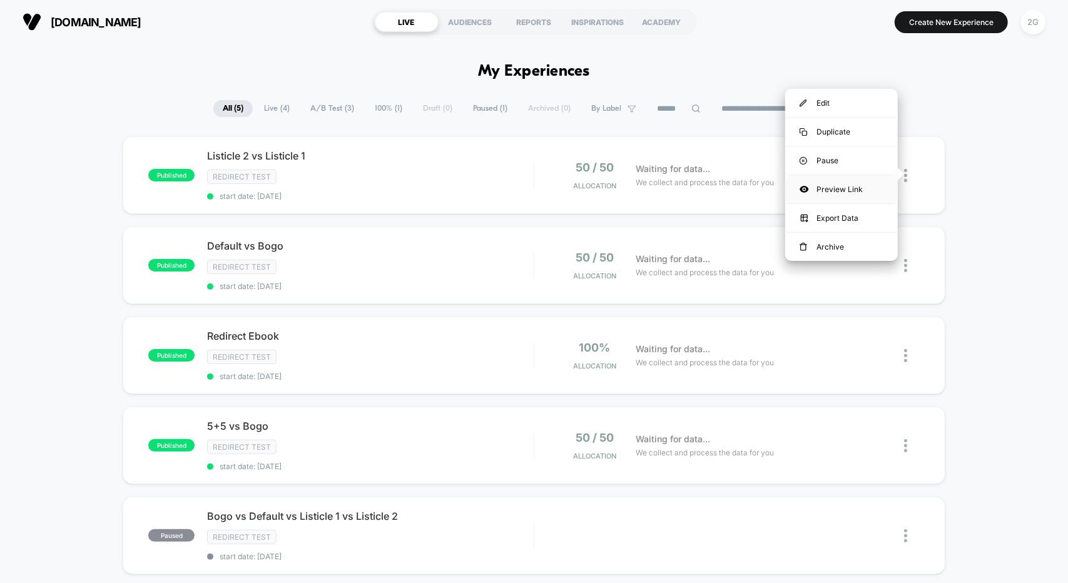
click at [850, 188] on div "Preview Link" at bounding box center [841, 189] width 113 height 28
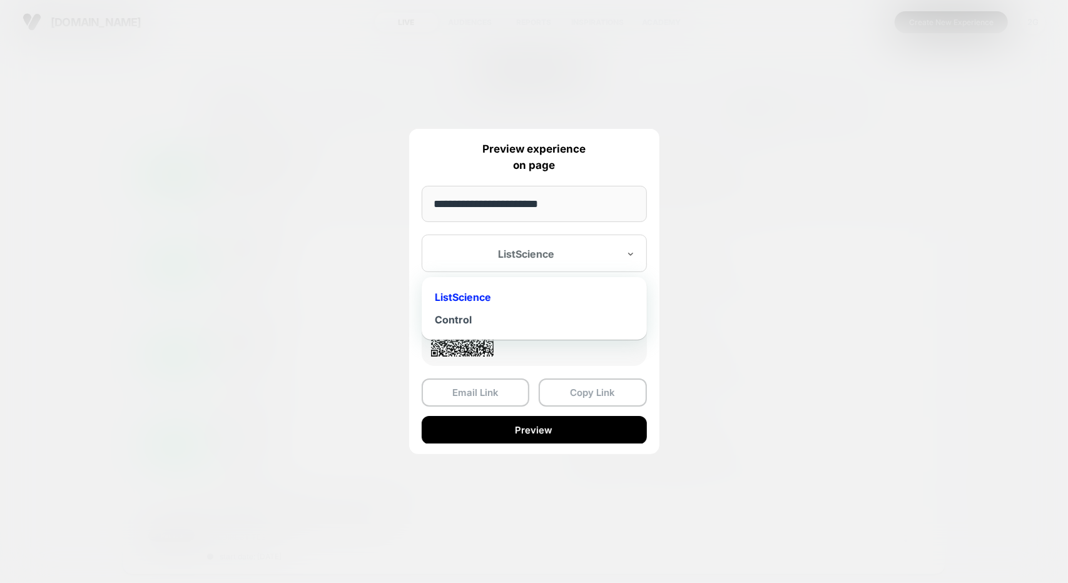
click at [498, 243] on div "ListScience" at bounding box center [534, 254] width 225 height 38
click at [469, 319] on div "Control" at bounding box center [534, 320] width 213 height 23
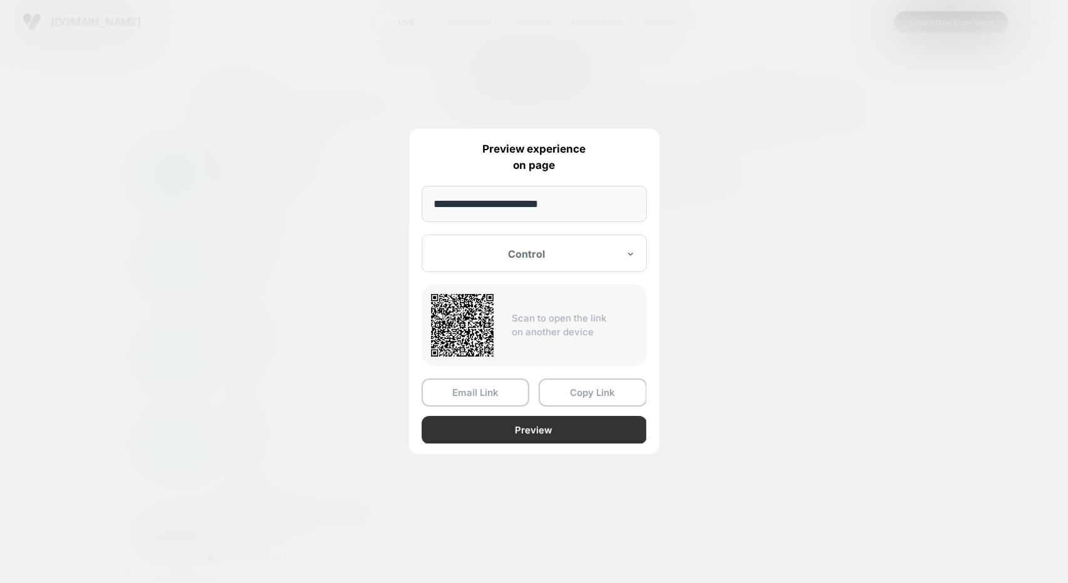
click at [547, 436] on button "Preview" at bounding box center [534, 430] width 225 height 28
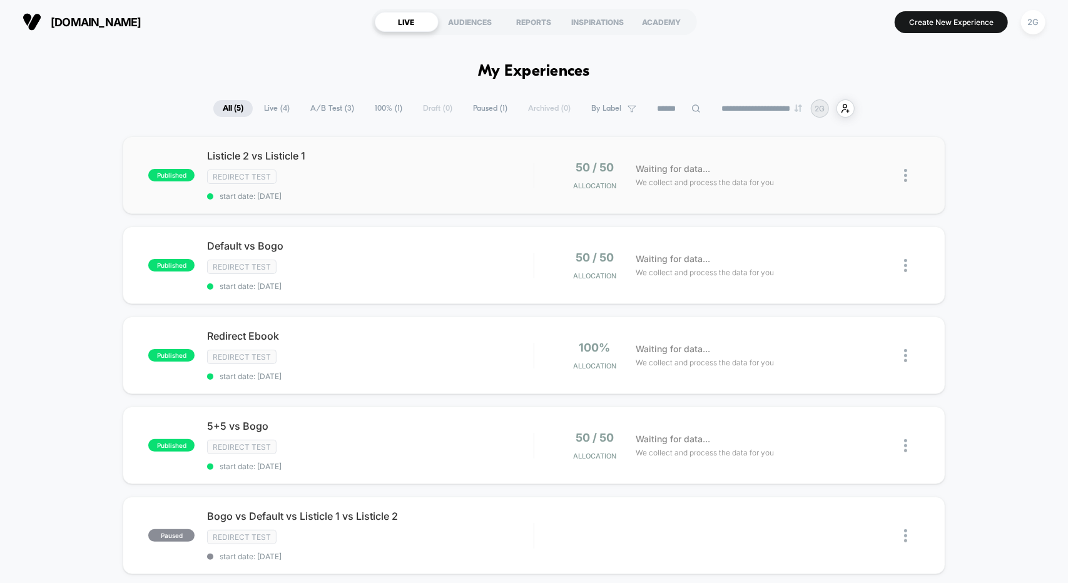
click at [906, 175] on img at bounding box center [905, 175] width 3 height 13
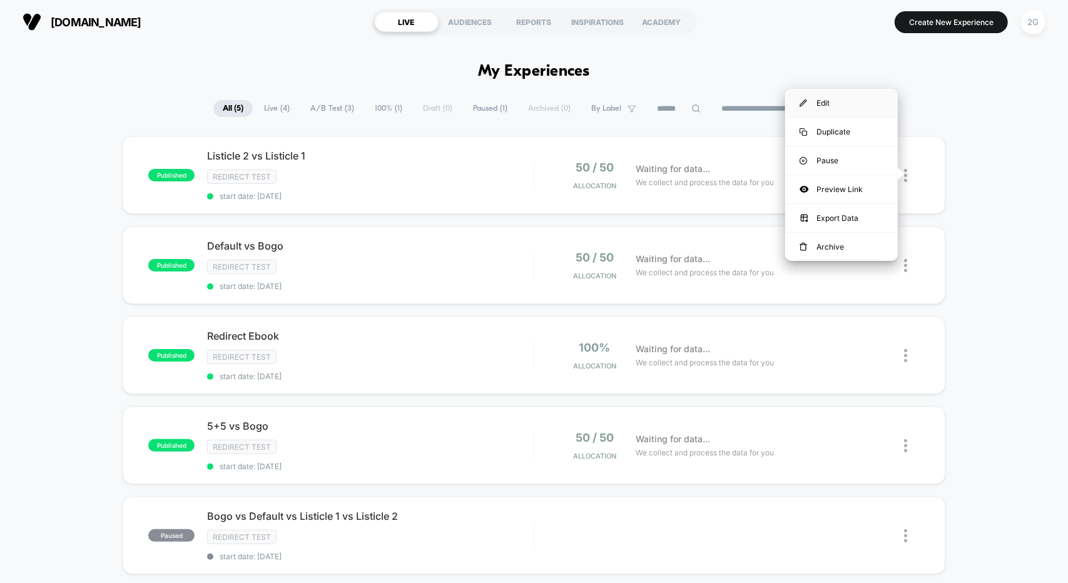
click at [841, 112] on div "Edit" at bounding box center [841, 103] width 113 height 28
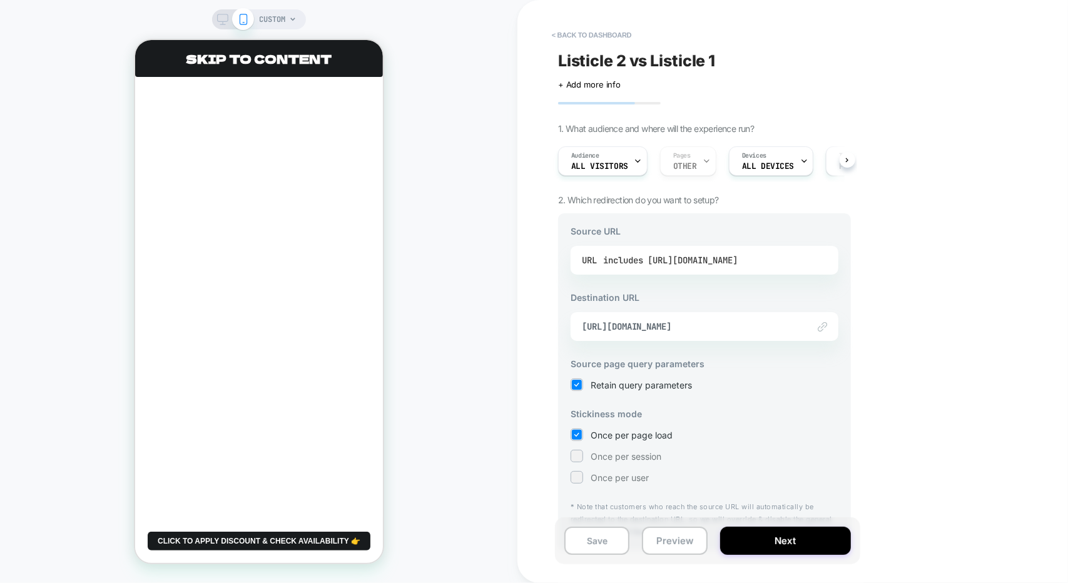
click at [738, 258] on div "includes [URL][DOMAIN_NAME]" at bounding box center [670, 260] width 135 height 19
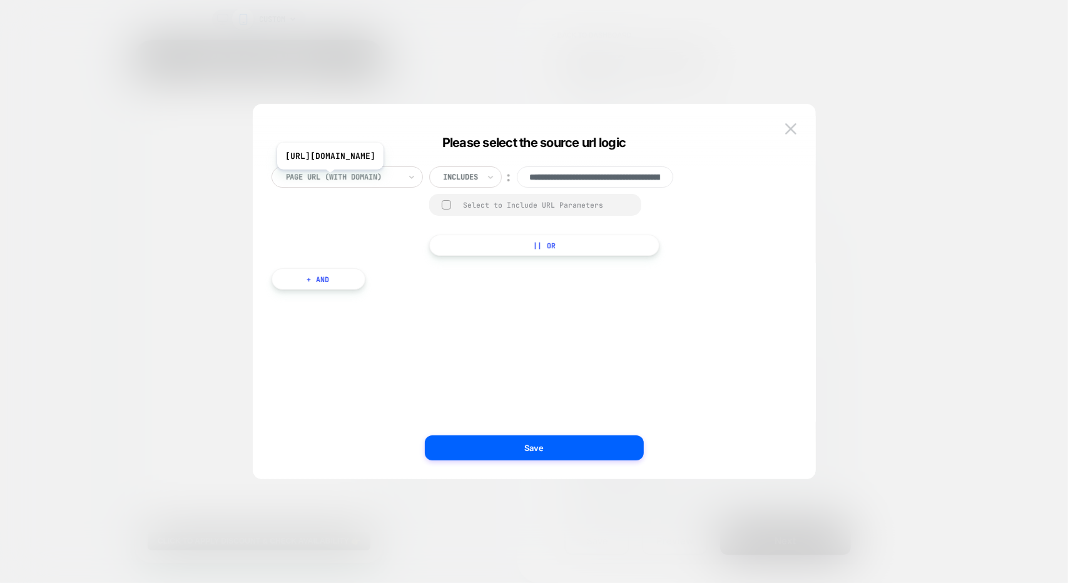
click at [563, 178] on input "**********" at bounding box center [595, 176] width 156 height 21
click at [669, 312] on div "**********" at bounding box center [528, 304] width 526 height 313
click at [320, 176] on div at bounding box center [343, 176] width 114 height 11
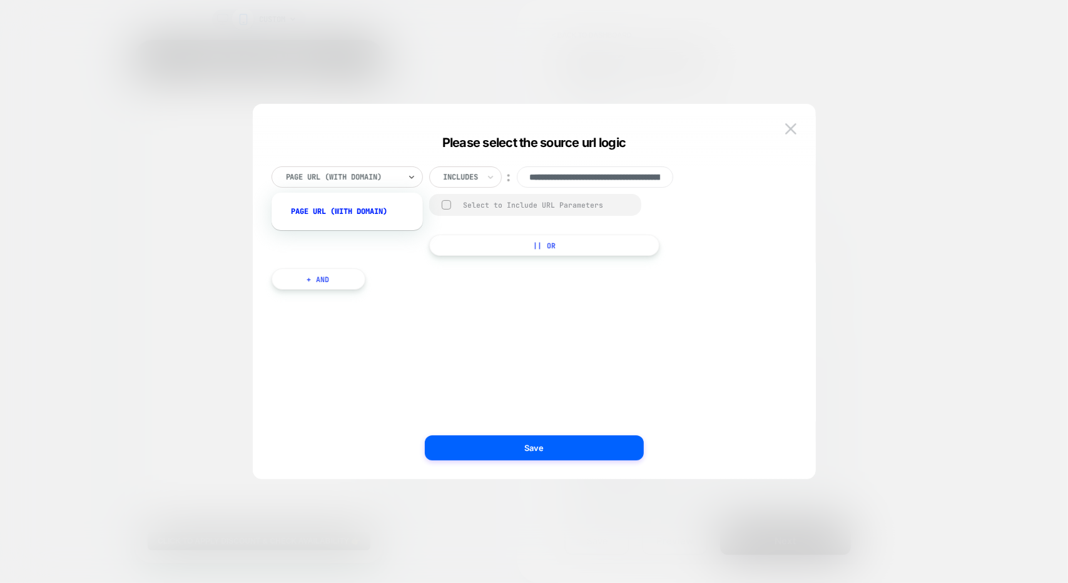
click at [317, 197] on div "Page Url (WITH DOMAIN)" at bounding box center [347, 212] width 151 height 38
click at [317, 205] on div "Page Url (WITH DOMAIN)" at bounding box center [353, 212] width 139 height 20
click at [474, 165] on div "option Page Url (WITH DOMAIN), selected. Select is focused ,type to refine list…" at bounding box center [528, 304] width 526 height 313
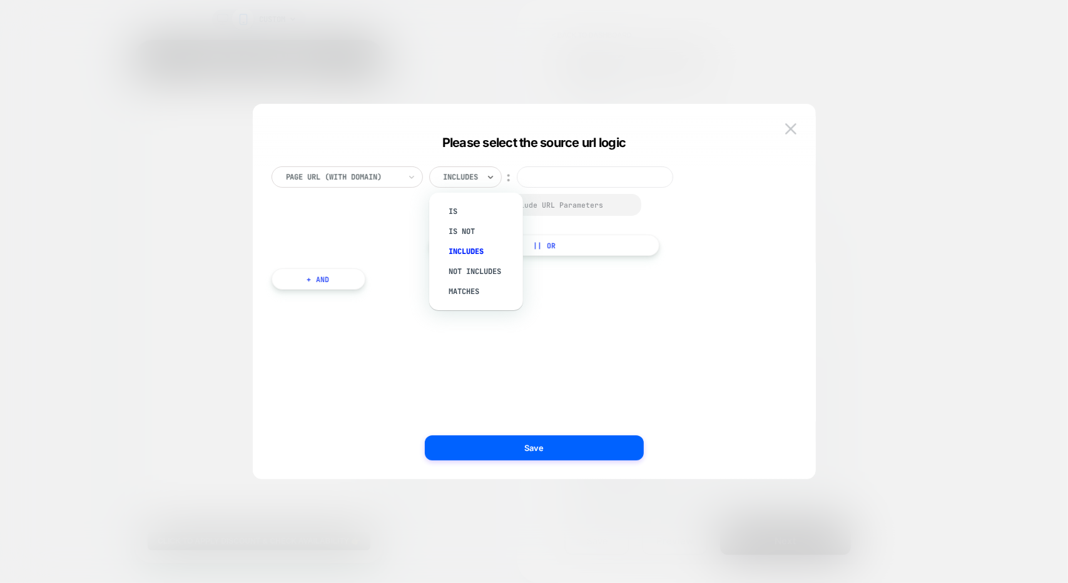
click at [469, 182] on div at bounding box center [461, 176] width 35 height 11
click at [790, 140] on div "Please select the source url logic" at bounding box center [534, 142] width 563 height 15
click at [789, 128] on img at bounding box center [790, 128] width 11 height 11
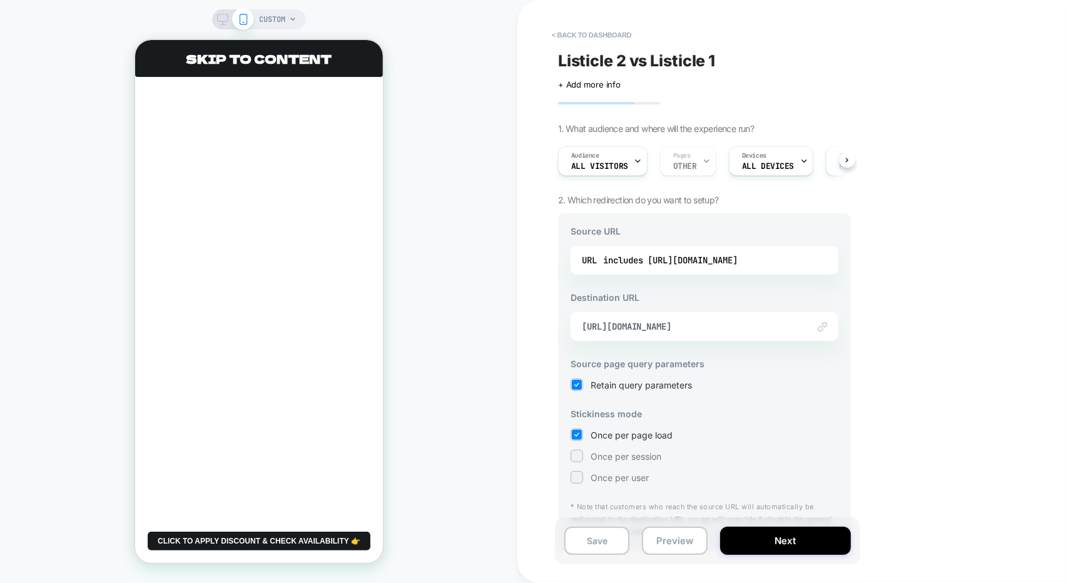
scroll to position [29, 0]
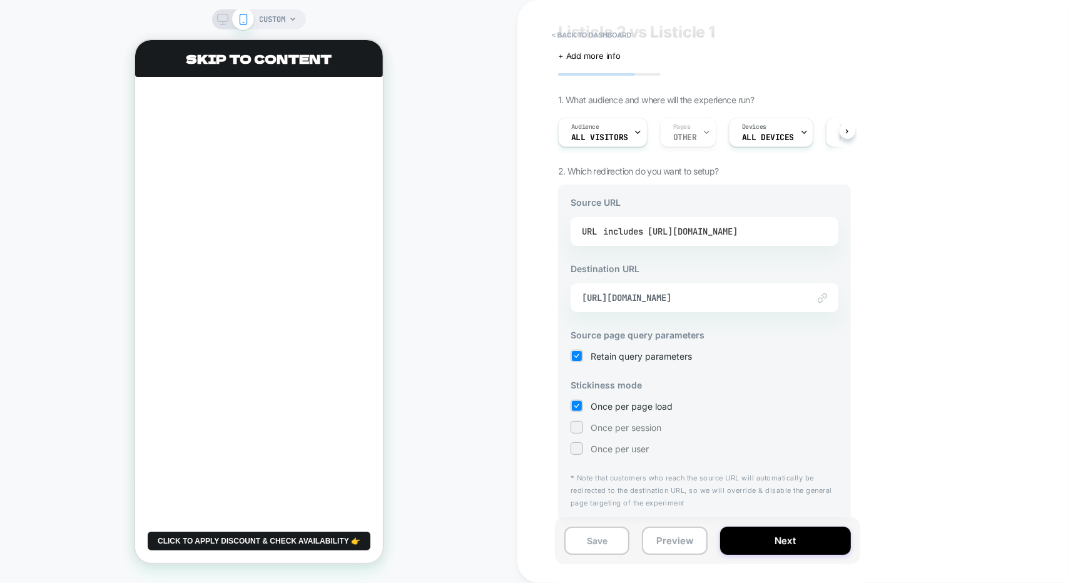
click at [668, 230] on div "includes [URL][DOMAIN_NAME]" at bounding box center [670, 231] width 135 height 19
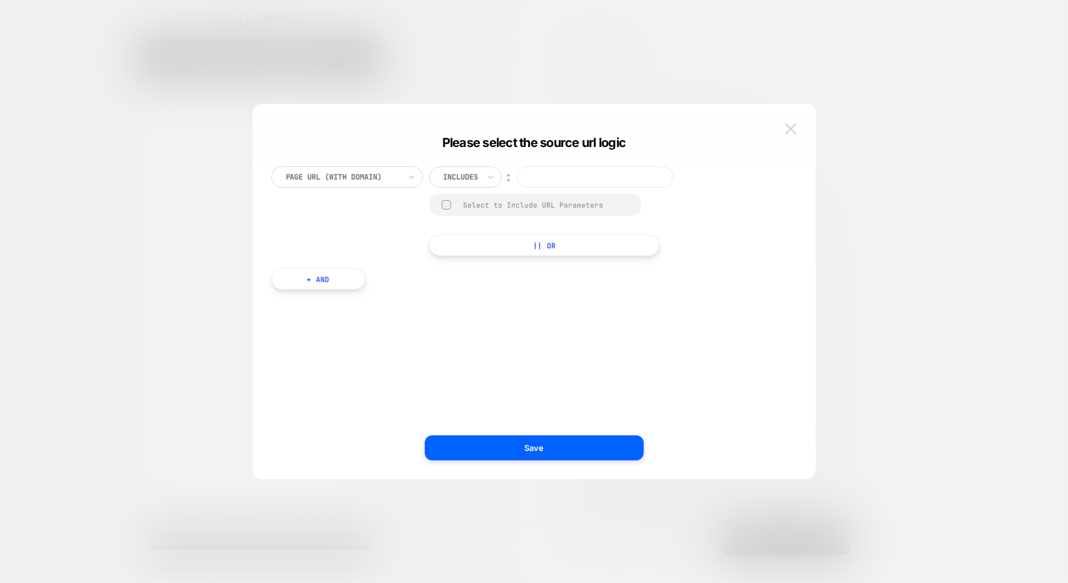
click at [783, 131] on button at bounding box center [791, 129] width 19 height 19
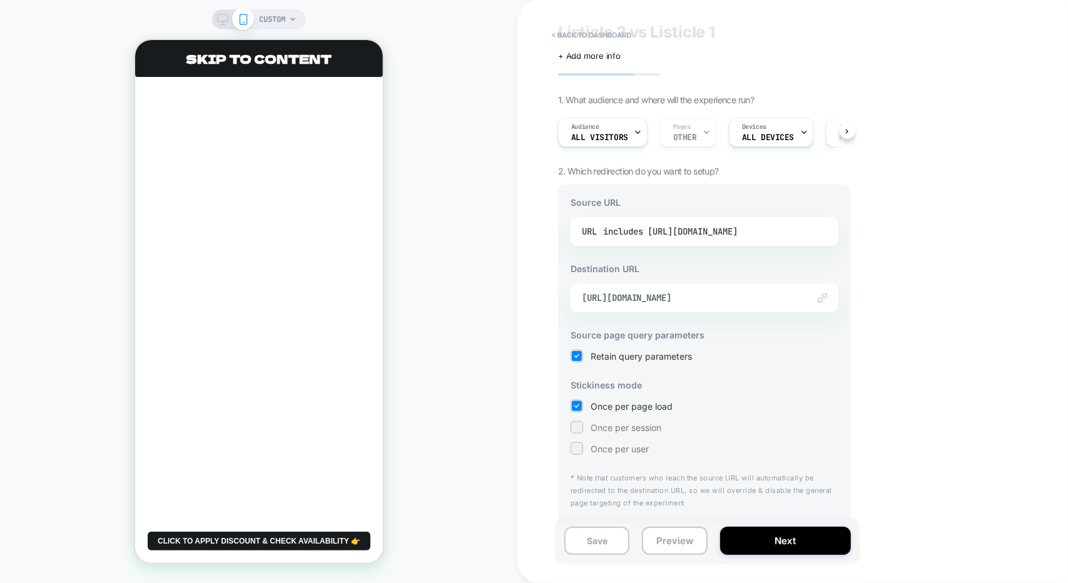
click at [688, 222] on div "includes [URL][DOMAIN_NAME]" at bounding box center [670, 231] width 135 height 19
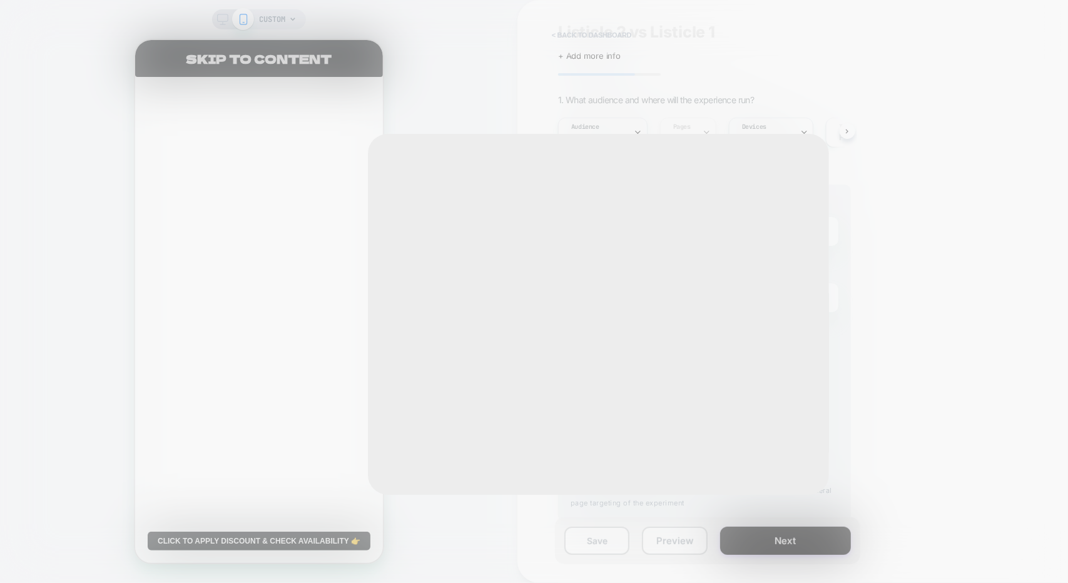
click at [688, 222] on div "Please select the source url logic Page Url (WITH DOMAIN) Includes ︰ Select to …" at bounding box center [598, 314] width 461 height 361
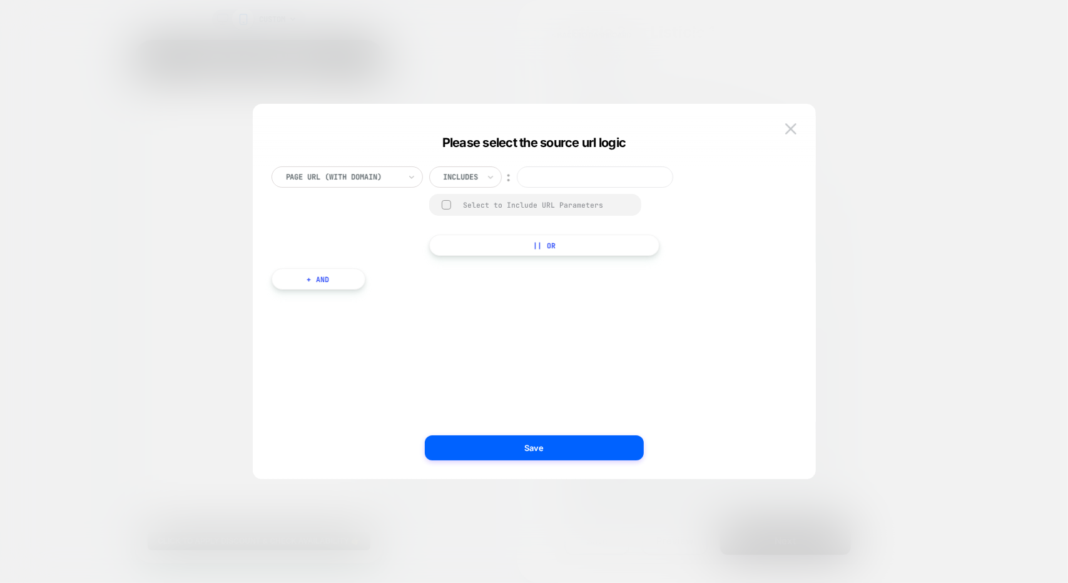
click at [578, 120] on div "Page Url (WITH DOMAIN) Includes ︰ Select to Include URL Parameters || Or + And" at bounding box center [535, 297] width 526 height 363
click at [789, 137] on button at bounding box center [791, 129] width 19 height 19
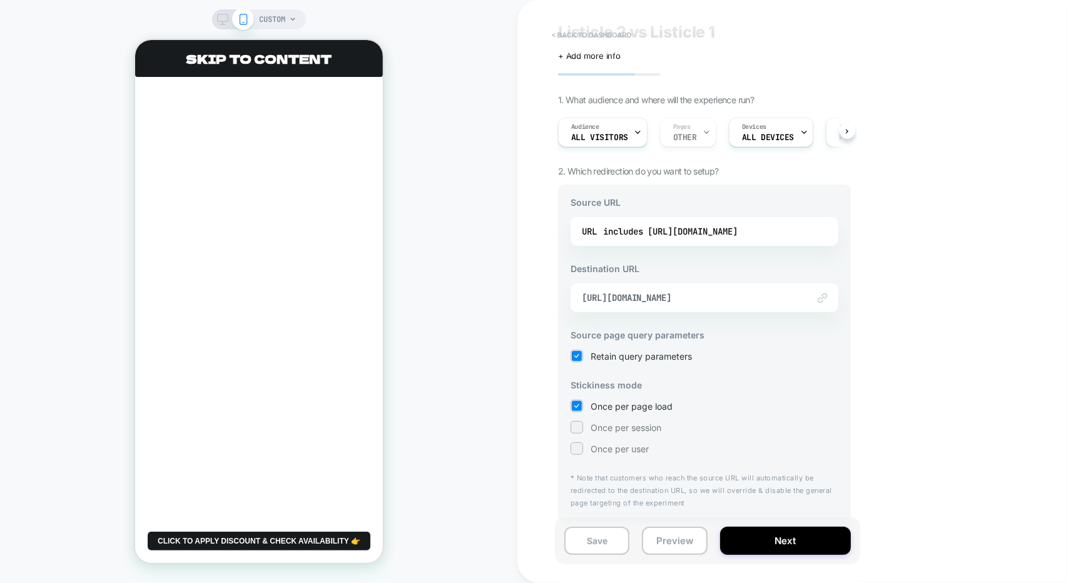
click at [561, 31] on button "< back to dashboard" at bounding box center [592, 35] width 92 height 20
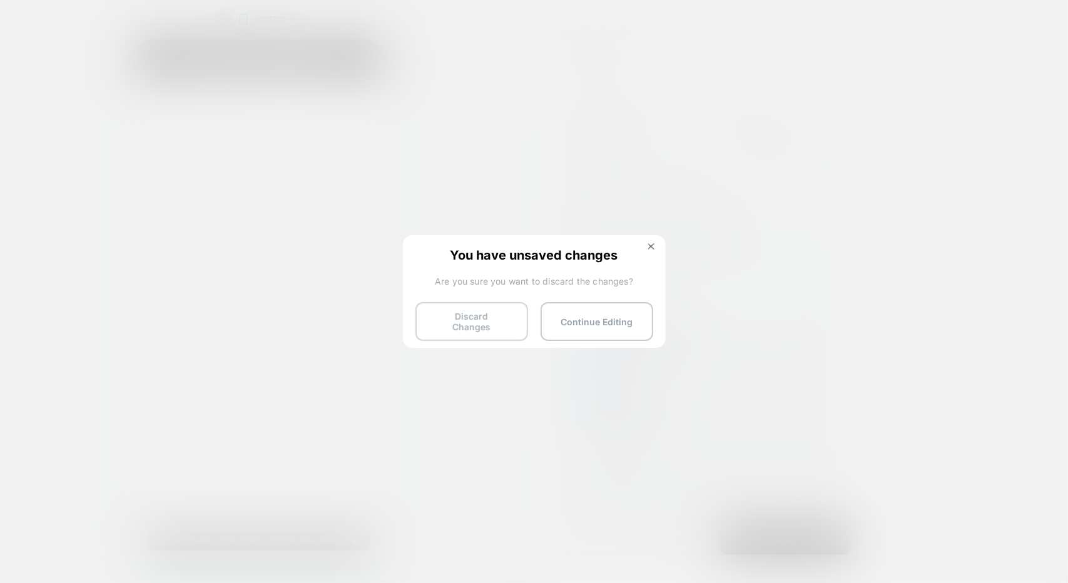
click at [489, 329] on button "Discard Changes" at bounding box center [472, 321] width 113 height 39
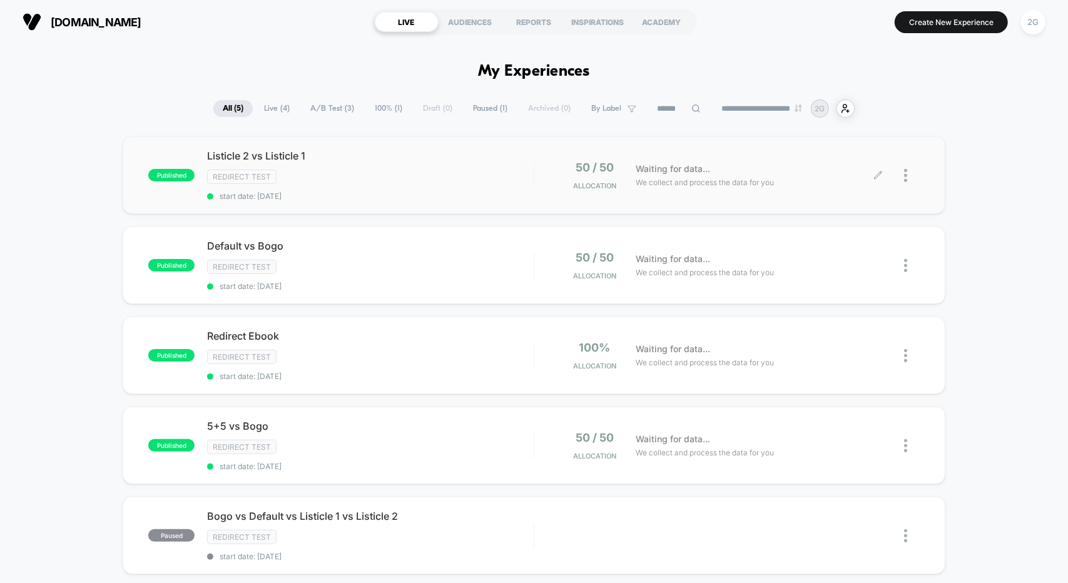
click at [910, 174] on div at bounding box center [912, 175] width 16 height 29
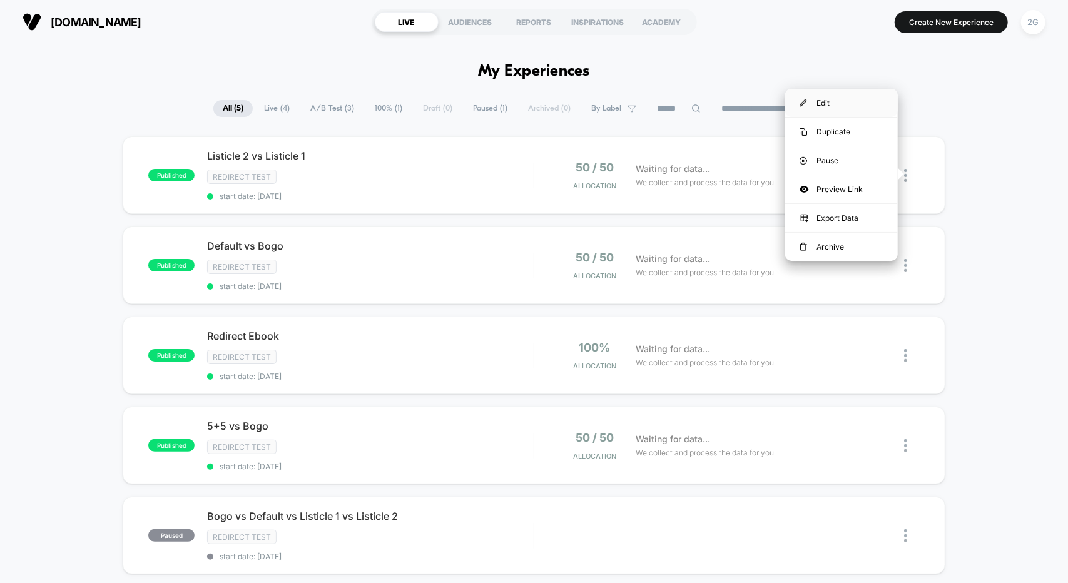
click at [856, 111] on div "Edit" at bounding box center [841, 103] width 113 height 28
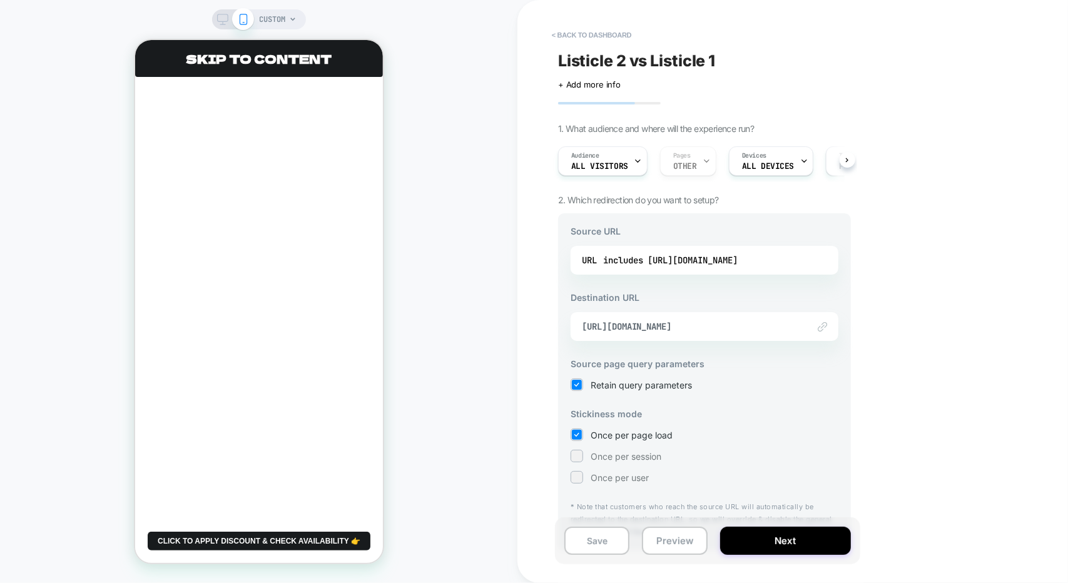
scroll to position [29, 0]
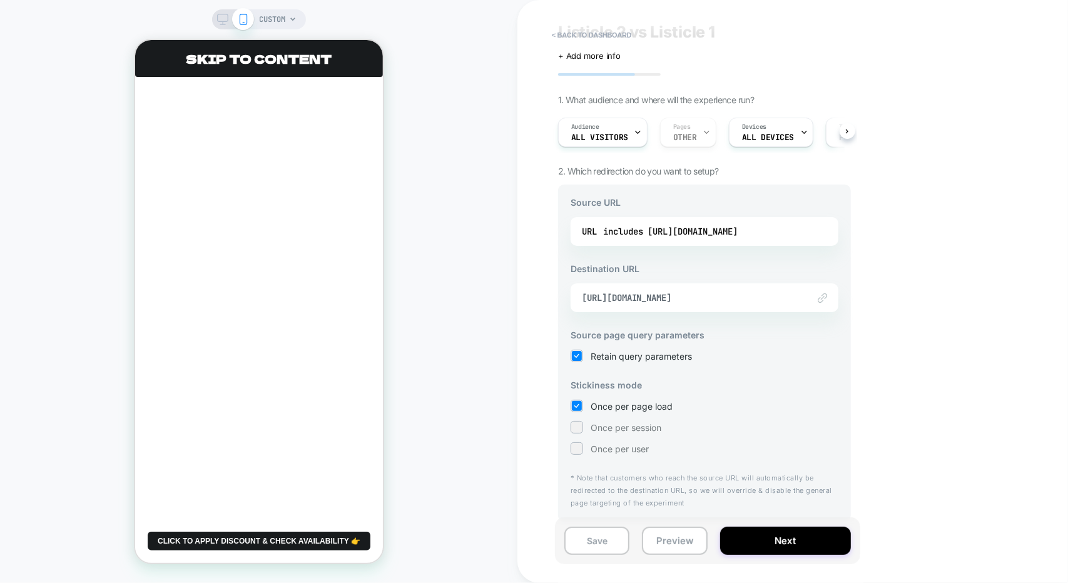
click at [724, 247] on div "Source URL URL includes [URL][DOMAIN_NAME] Destination URL Link to [URL][DOMAIN…" at bounding box center [704, 353] width 293 height 337
click at [720, 231] on div "includes [URL][DOMAIN_NAME]" at bounding box center [670, 231] width 135 height 19
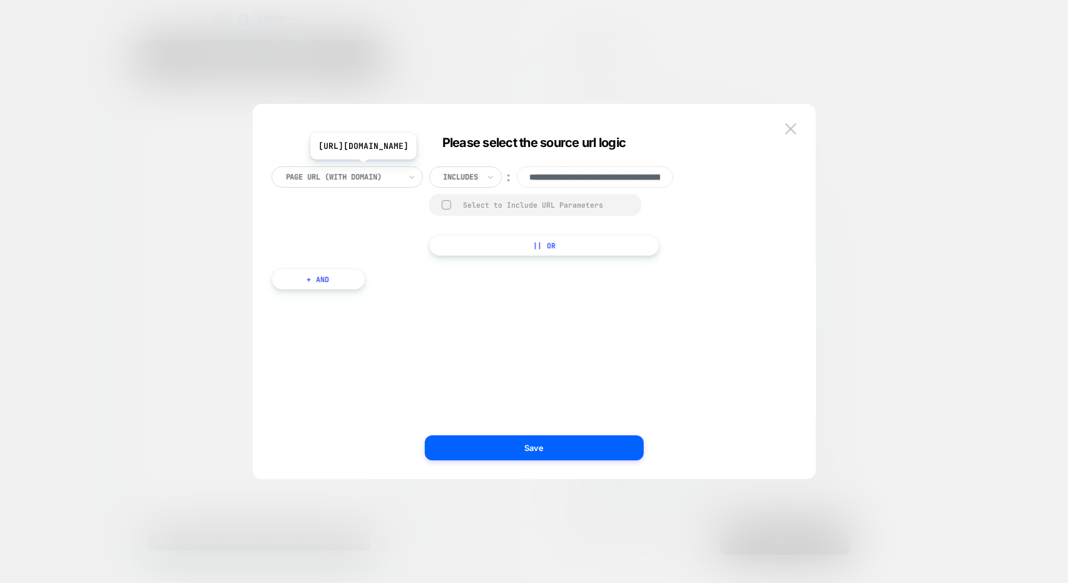
scroll to position [0, 469]
click at [586, 177] on input "**********" at bounding box center [595, 176] width 156 height 21
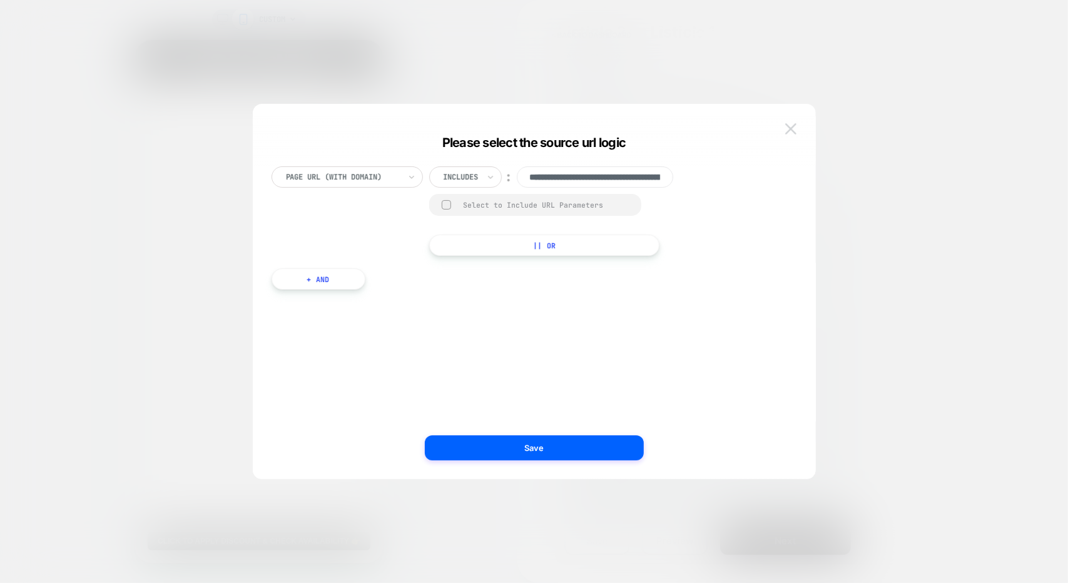
click at [796, 127] on img at bounding box center [790, 128] width 11 height 11
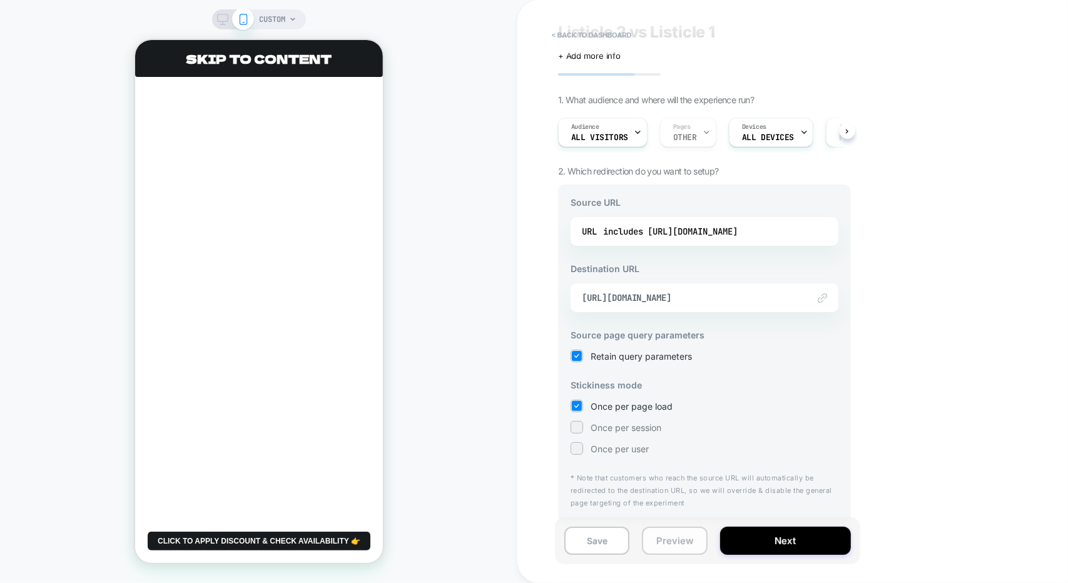
click at [700, 554] on button "Preview" at bounding box center [674, 541] width 65 height 28
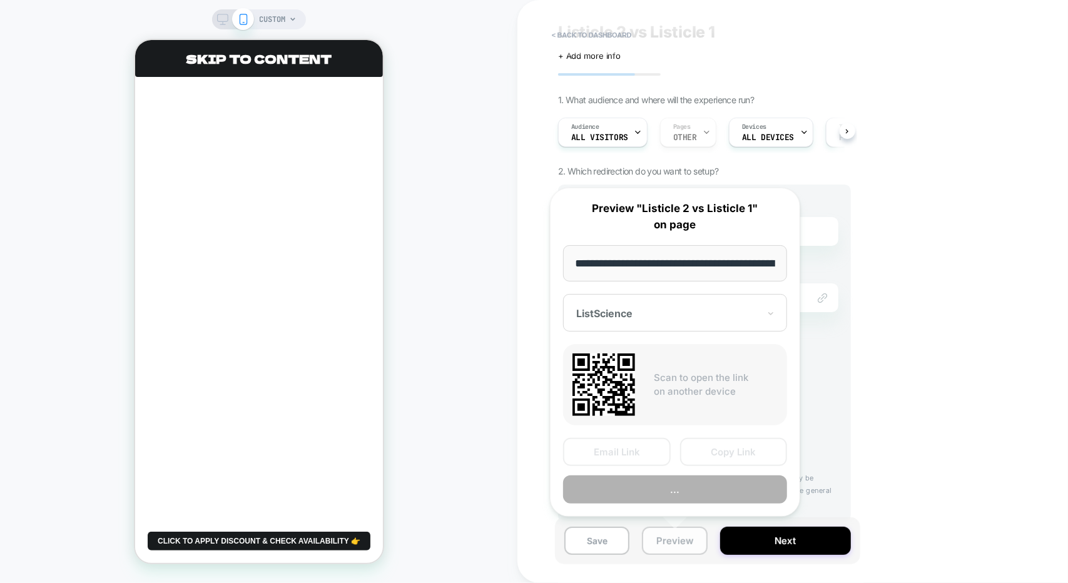
scroll to position [0, 507]
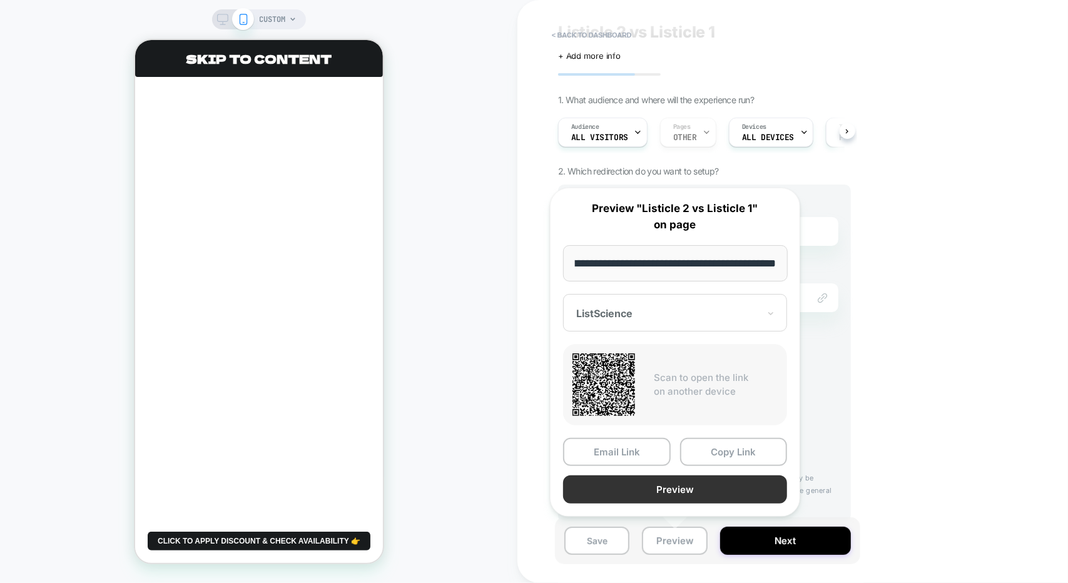
click at [658, 488] on button "Preview" at bounding box center [675, 490] width 224 height 28
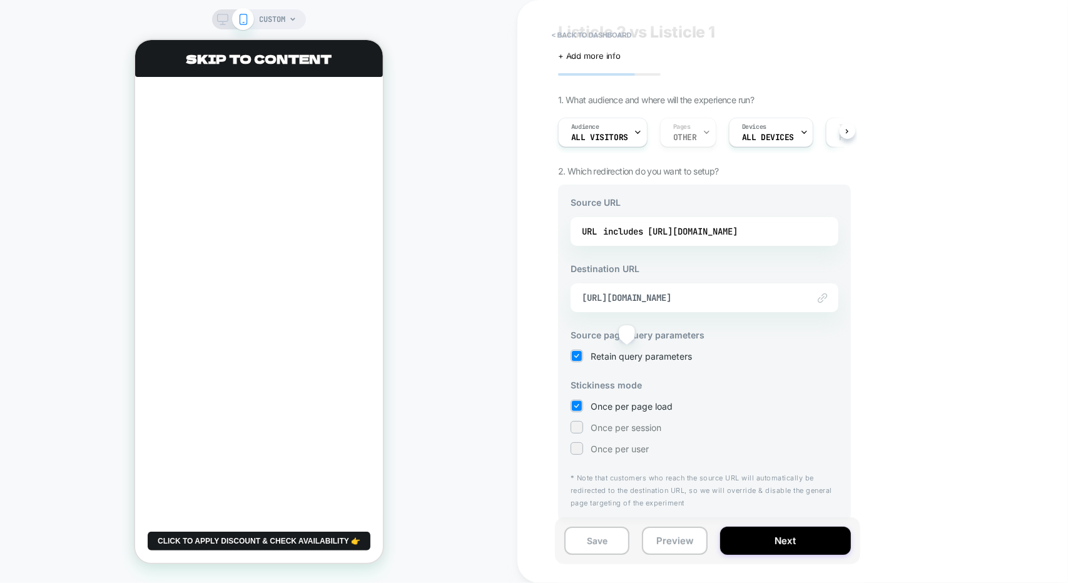
click at [627, 351] on span "Retain query parameters" at bounding box center [641, 356] width 101 height 11
click at [615, 359] on span "Retain query parameters" at bounding box center [641, 356] width 101 height 11
click at [628, 545] on button "Save" at bounding box center [597, 541] width 65 height 28
click at [800, 555] on div "Save Preview Next" at bounding box center [707, 541] width 305 height 47
click at [804, 541] on button "Next" at bounding box center [785, 541] width 131 height 28
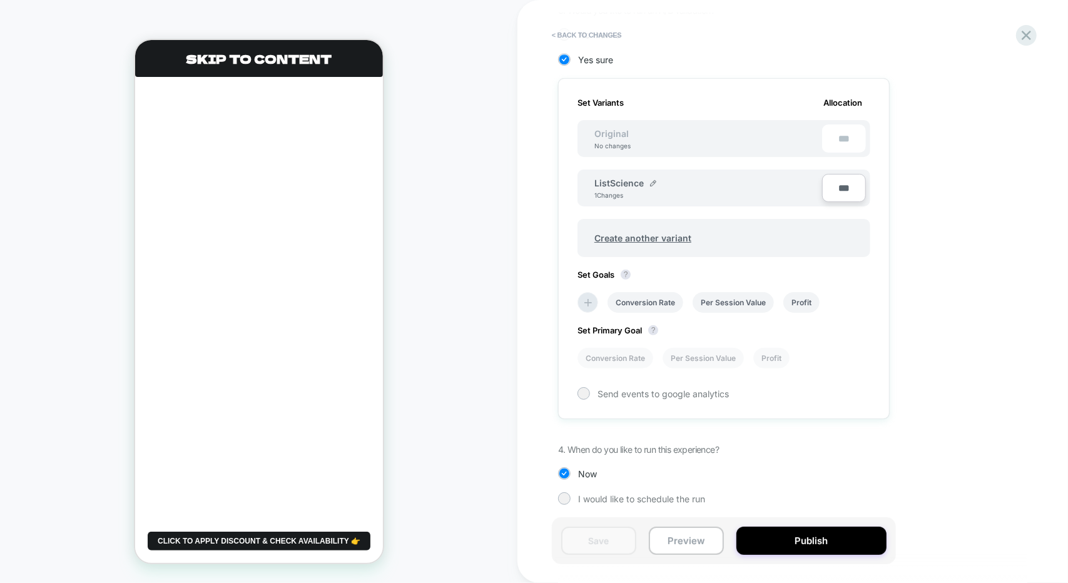
scroll to position [316, 0]
click at [796, 545] on button "Publish" at bounding box center [812, 541] width 150 height 28
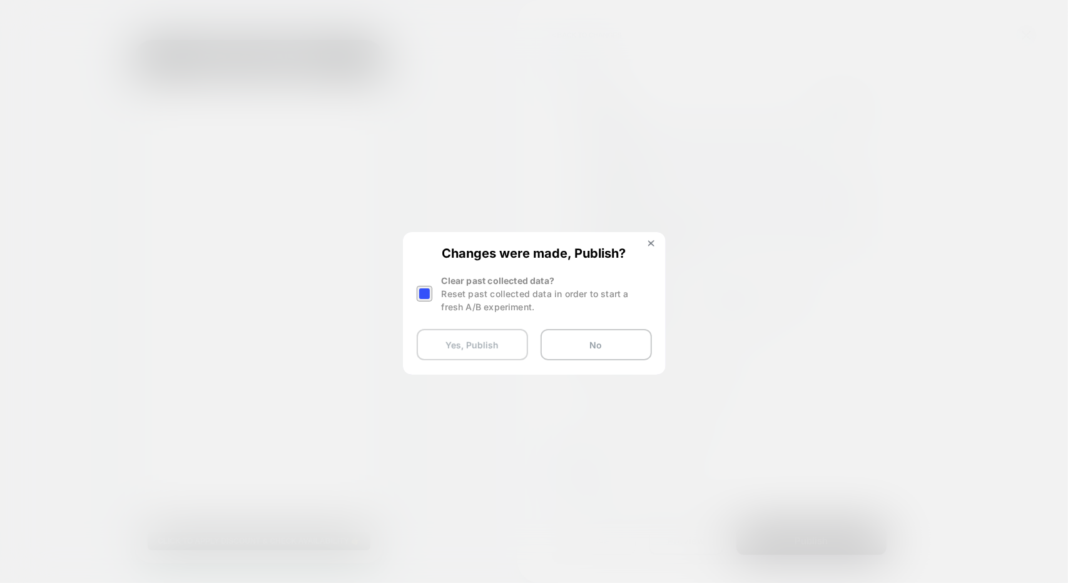
click at [491, 352] on button "Yes, Publish" at bounding box center [472, 344] width 111 height 31
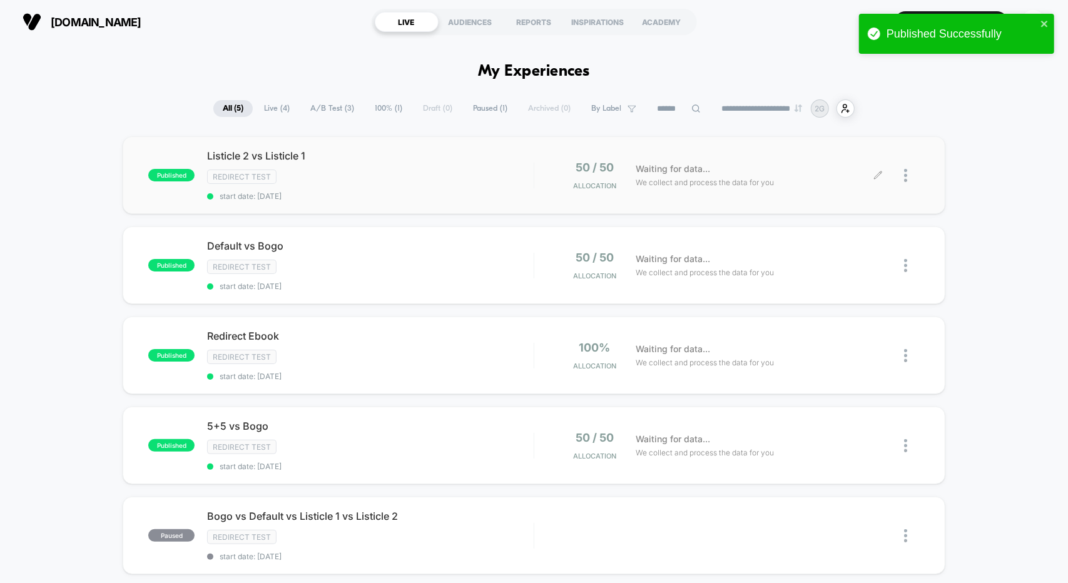
click at [907, 173] on img at bounding box center [905, 175] width 3 height 13
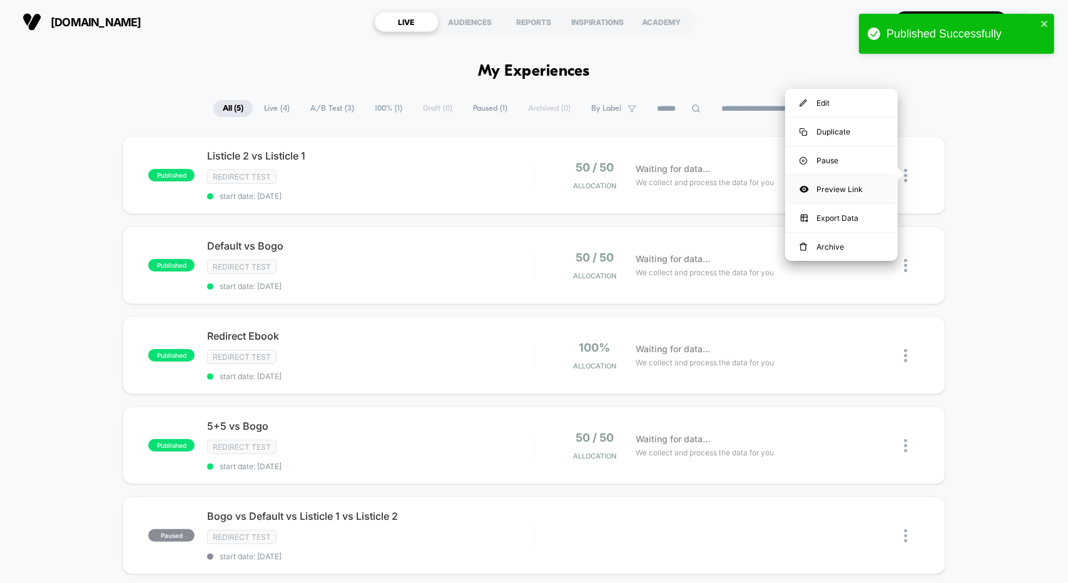
click at [874, 183] on div "Preview Link" at bounding box center [841, 189] width 113 height 28
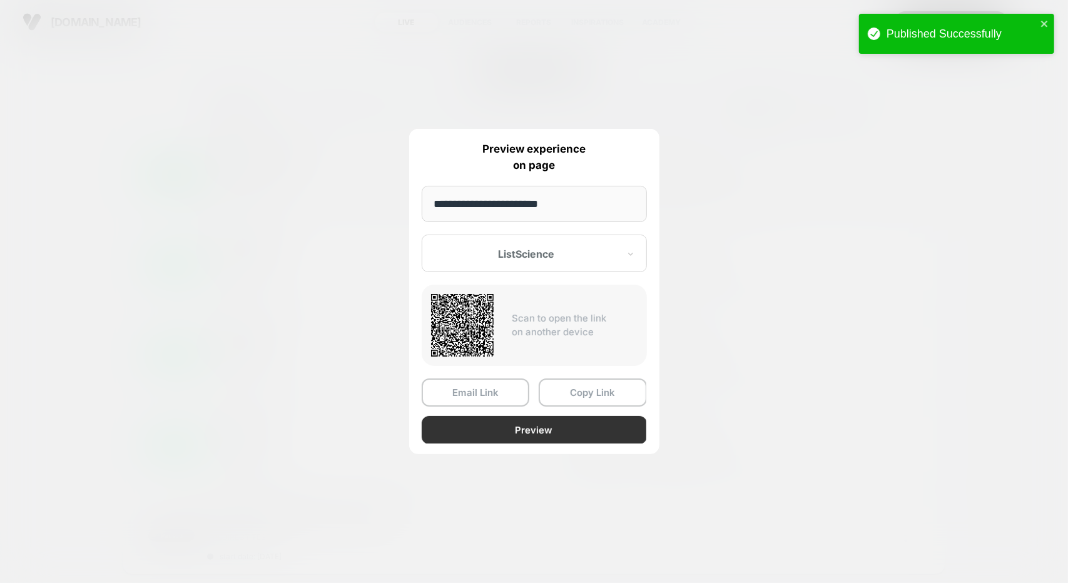
click at [517, 421] on button "Preview" at bounding box center [534, 430] width 225 height 28
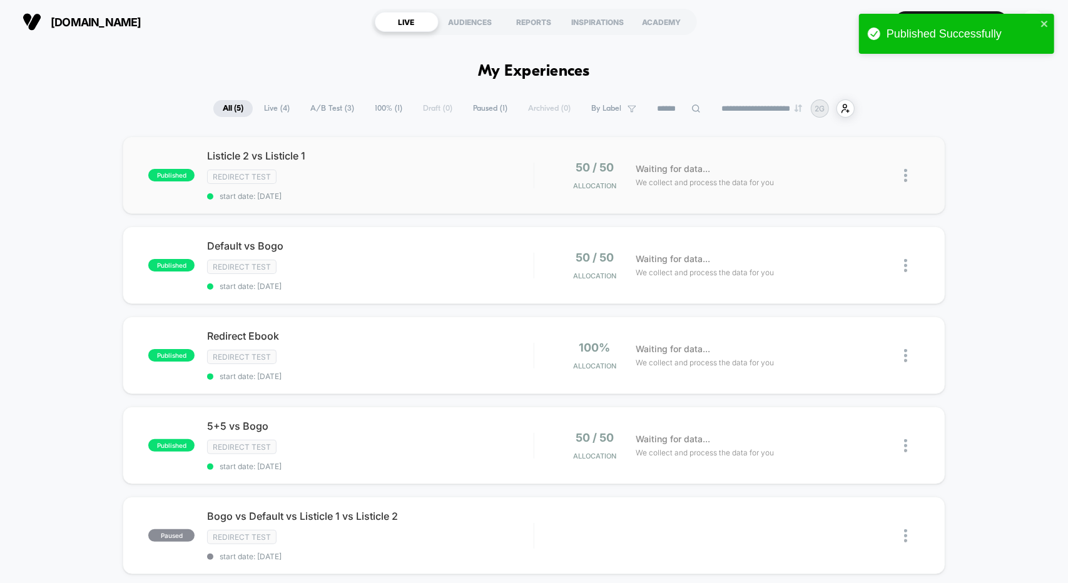
click at [907, 173] on img at bounding box center [905, 175] width 3 height 13
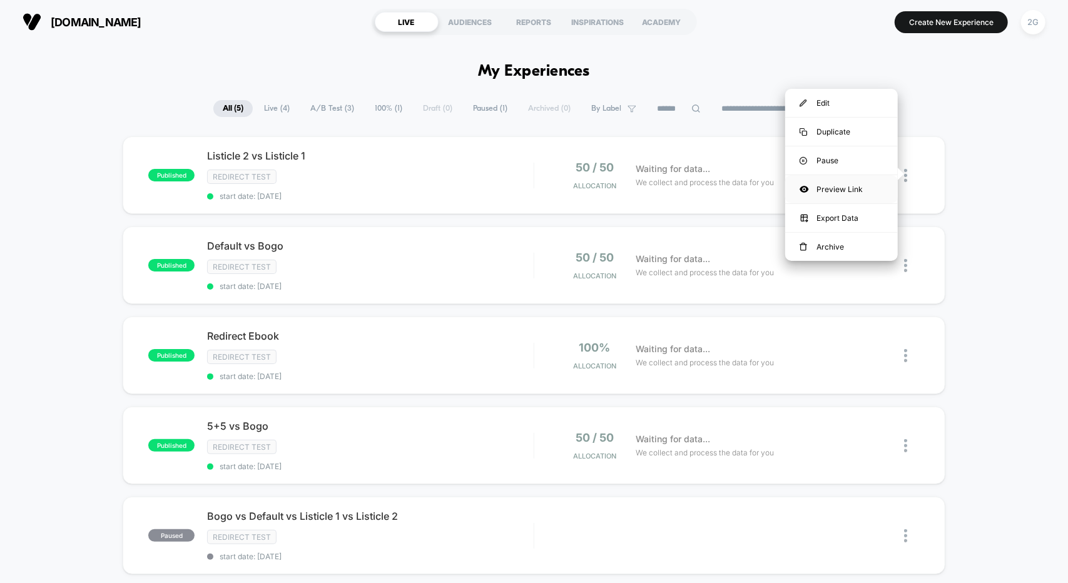
click at [812, 186] on div "Preview Link" at bounding box center [841, 189] width 113 height 28
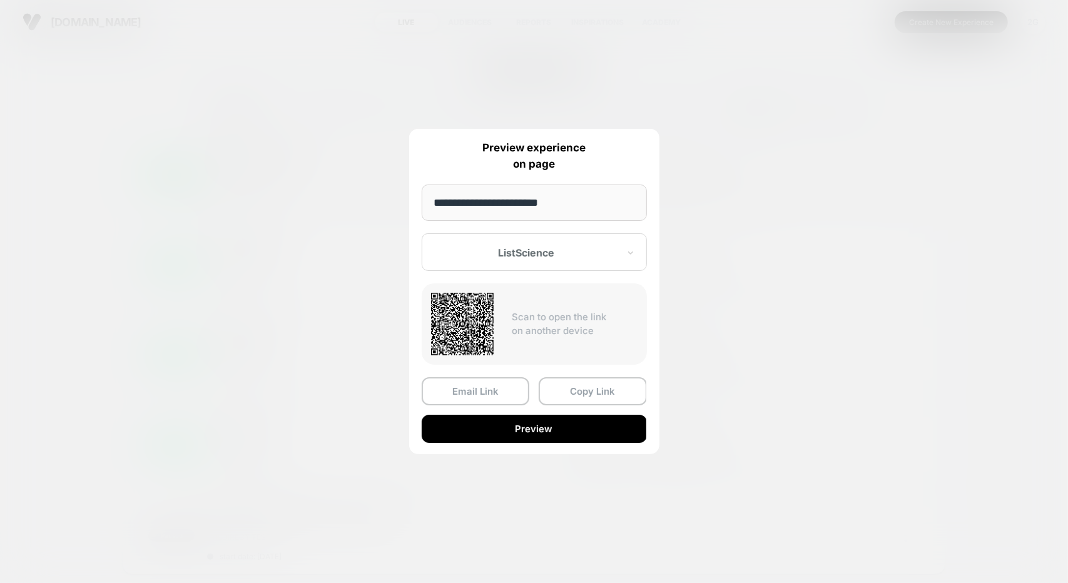
click at [557, 206] on input "**********" at bounding box center [534, 203] width 225 height 36
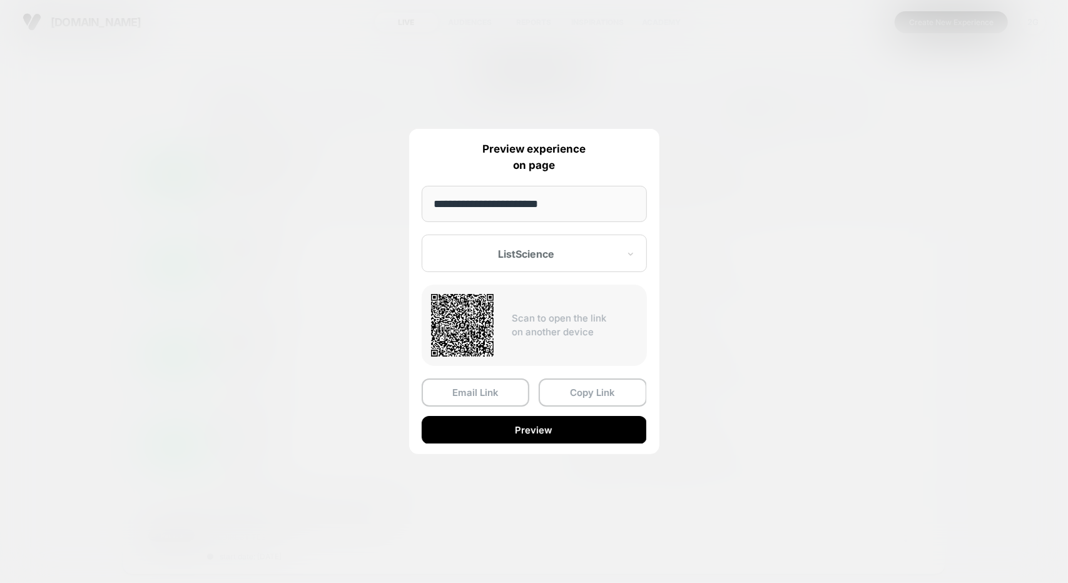
click at [551, 258] on div at bounding box center [527, 254] width 184 height 13
click at [491, 312] on div "Control" at bounding box center [534, 320] width 213 height 23
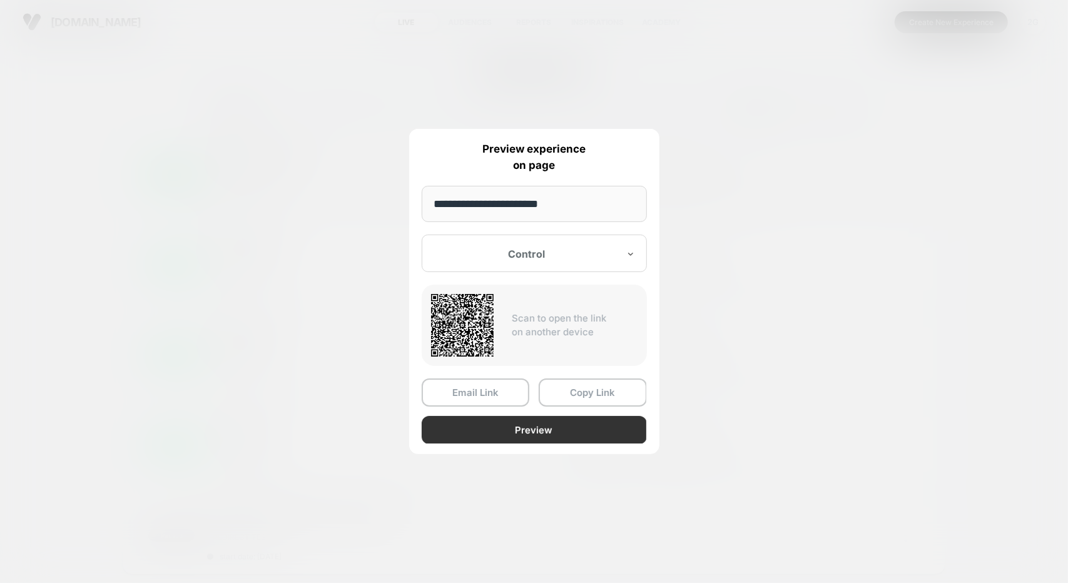
click at [508, 435] on button "Preview" at bounding box center [534, 430] width 225 height 28
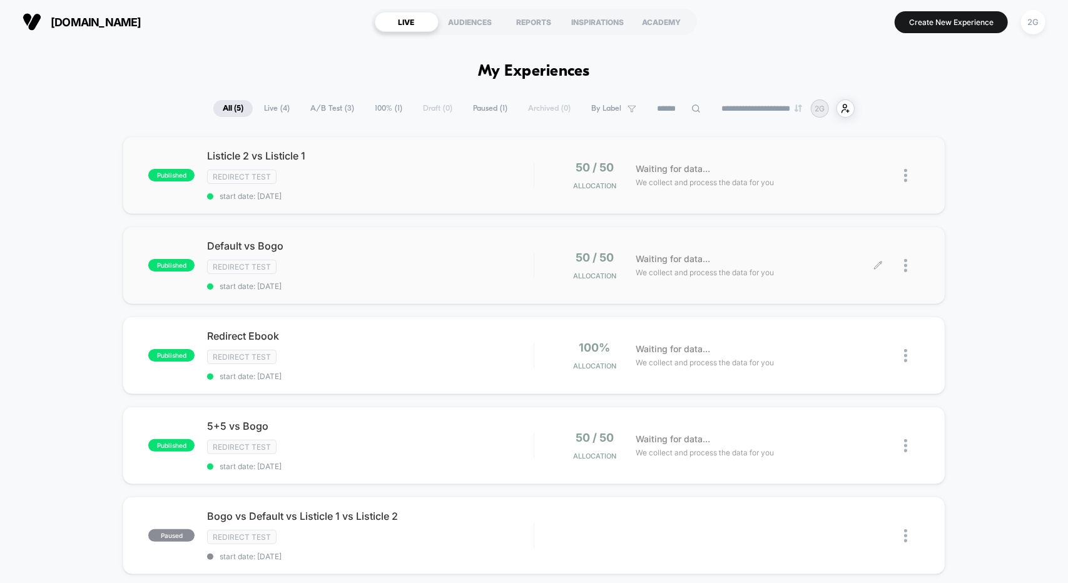
click at [909, 258] on div at bounding box center [912, 265] width 16 height 29
click at [833, 195] on div "Edit" at bounding box center [841, 191] width 113 height 28
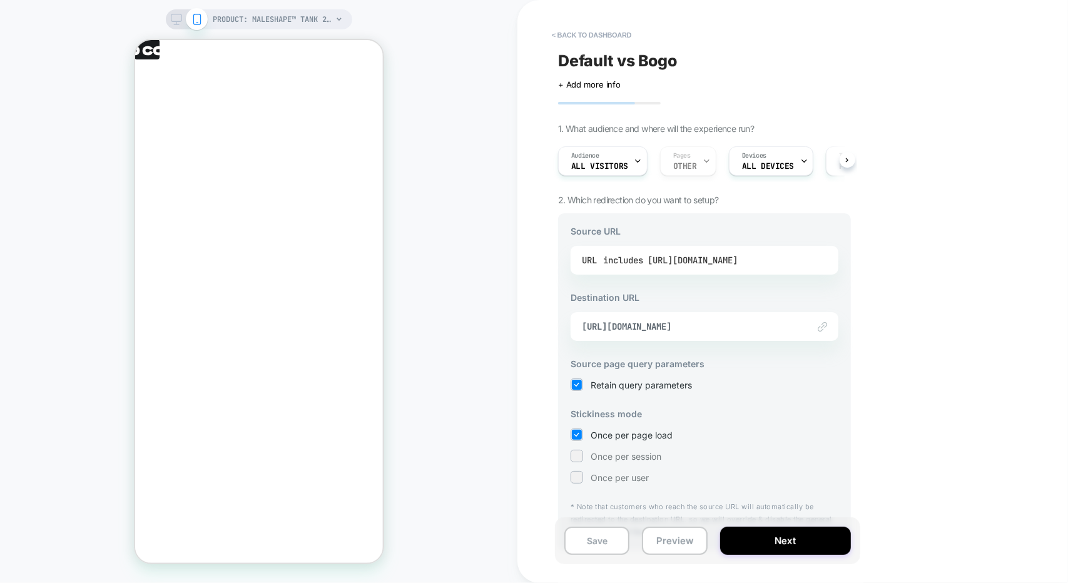
click at [738, 260] on div "includes [URL][DOMAIN_NAME]" at bounding box center [670, 260] width 135 height 19
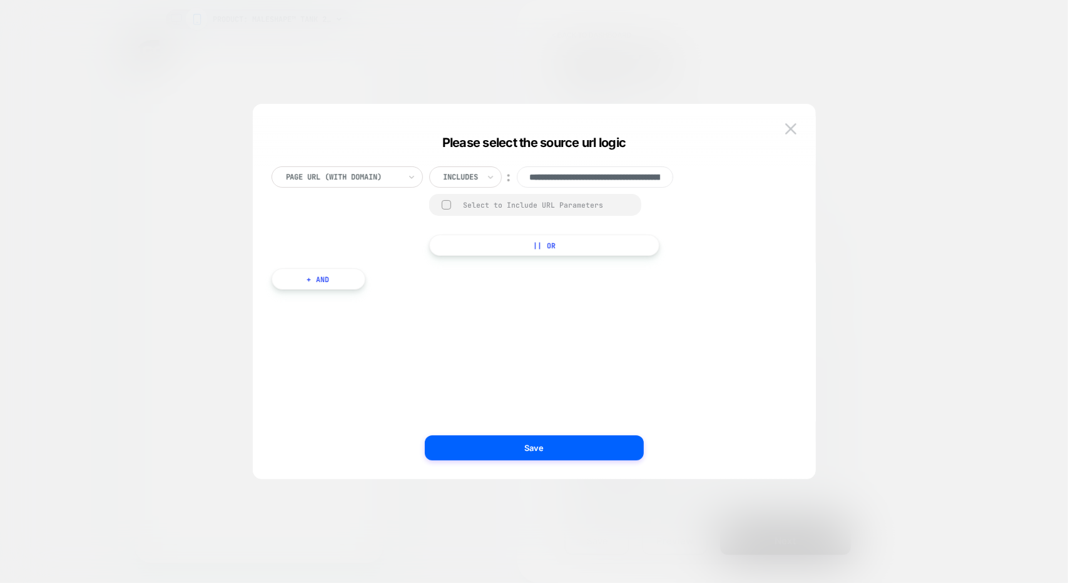
scroll to position [0, 185]
click at [477, 177] on div at bounding box center [461, 176] width 35 height 11
click at [785, 128] on img at bounding box center [790, 128] width 11 height 11
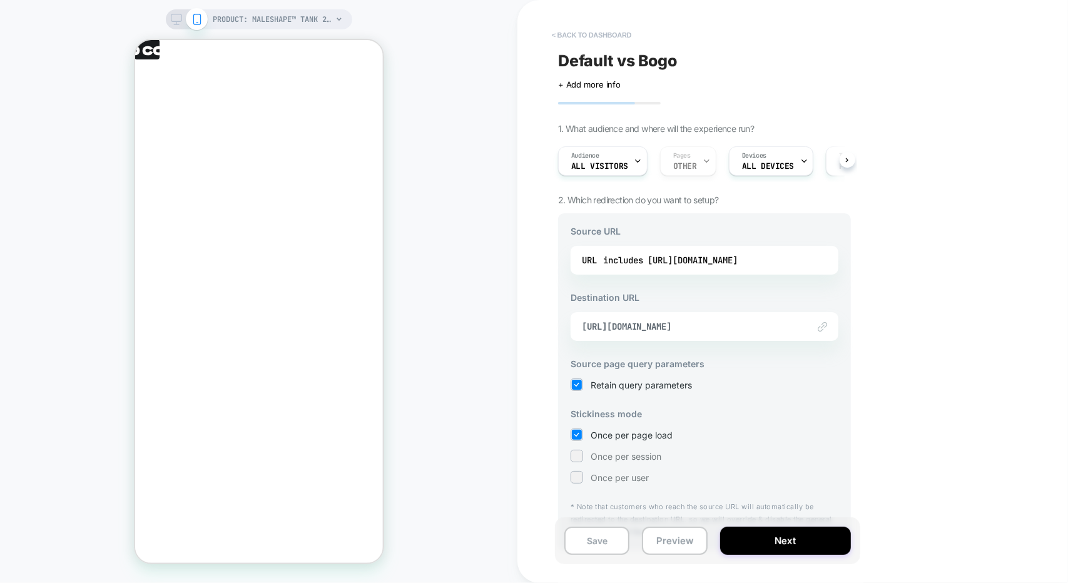
click at [578, 28] on button "< back to dashboard" at bounding box center [592, 35] width 92 height 20
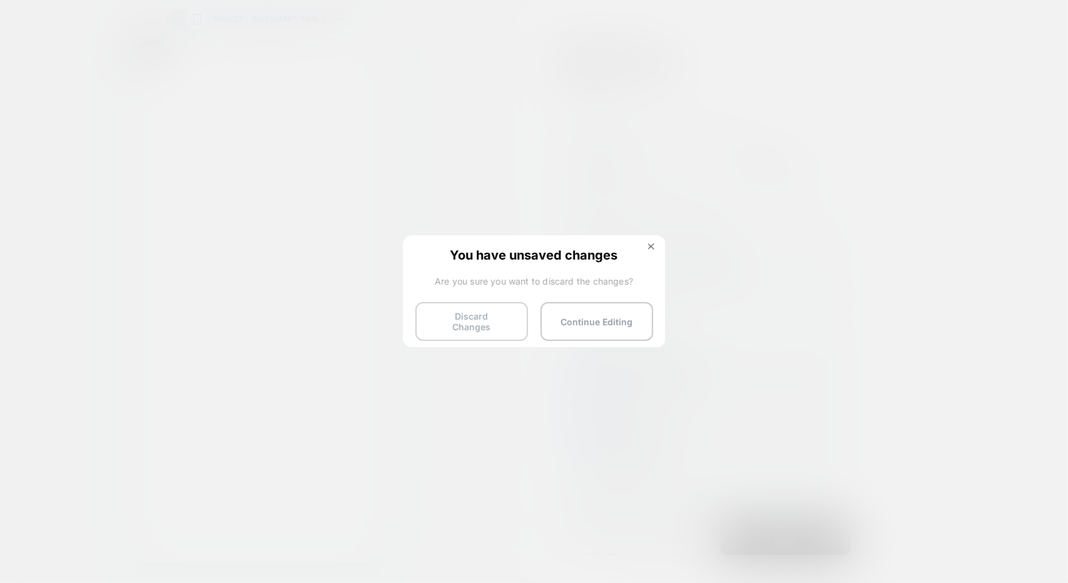
click at [466, 325] on button "Discard Changes" at bounding box center [472, 321] width 113 height 39
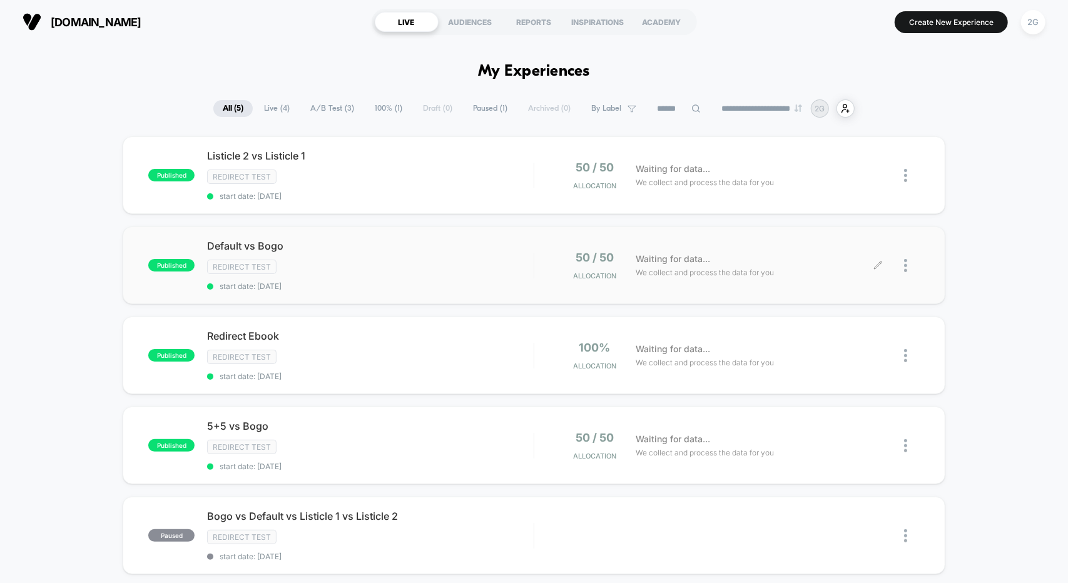
click at [905, 269] on div at bounding box center [912, 265] width 16 height 29
click at [832, 190] on div "Edit" at bounding box center [841, 191] width 113 height 28
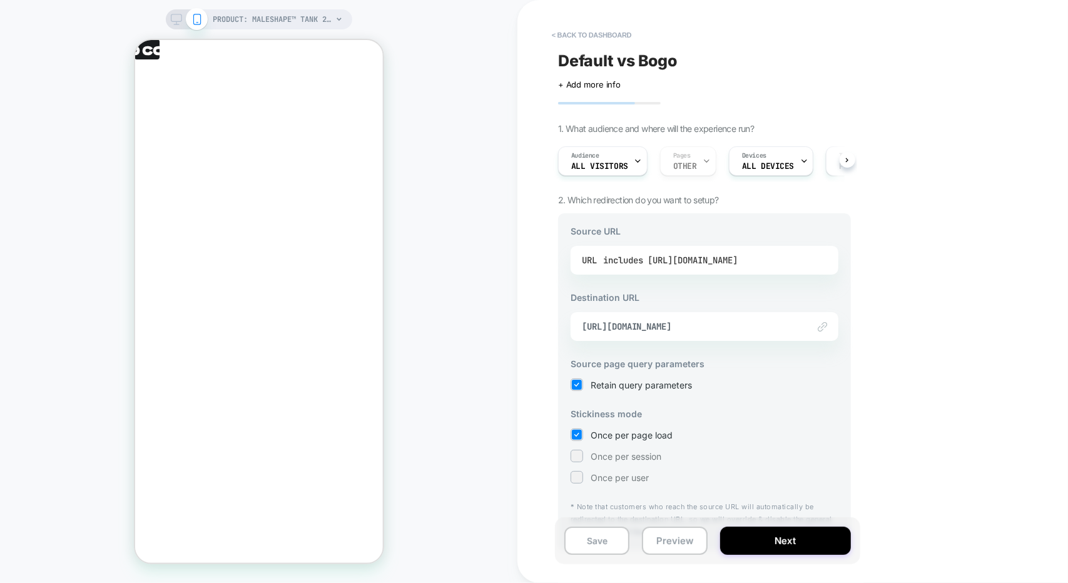
click at [738, 267] on div "includes [URL][DOMAIN_NAME]" at bounding box center [670, 260] width 135 height 19
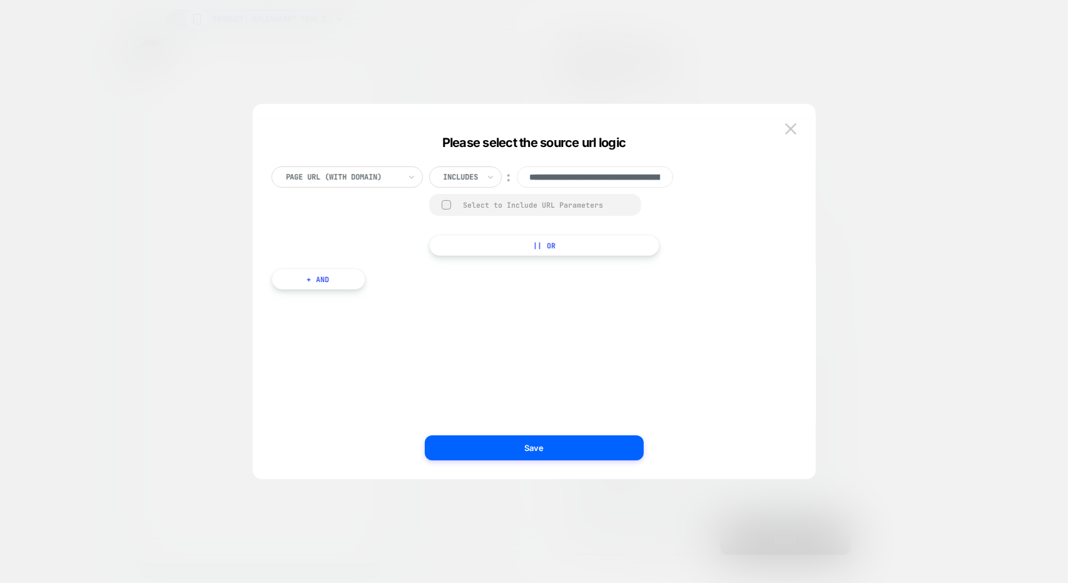
scroll to position [0, 185]
click at [792, 128] on img at bounding box center [790, 128] width 11 height 11
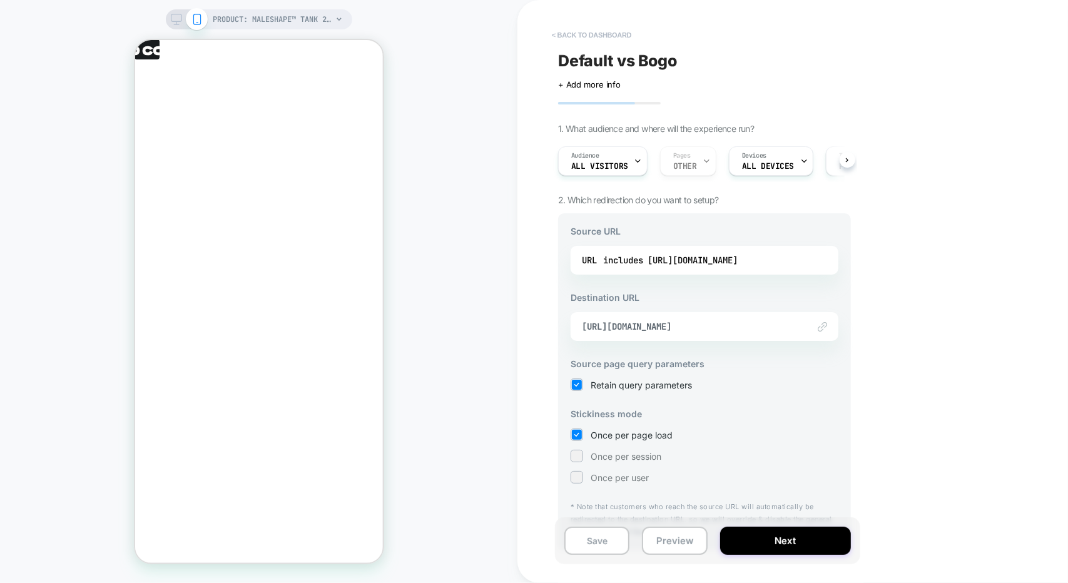
click at [575, 33] on button "< back to dashboard" at bounding box center [592, 35] width 92 height 20
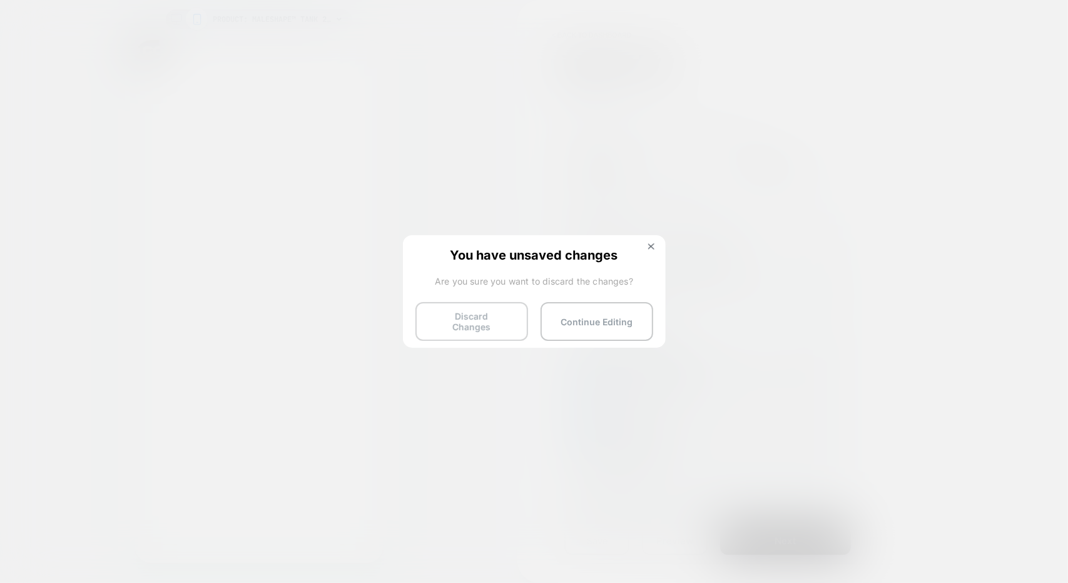
click at [489, 312] on button "Discard Changes" at bounding box center [472, 321] width 113 height 39
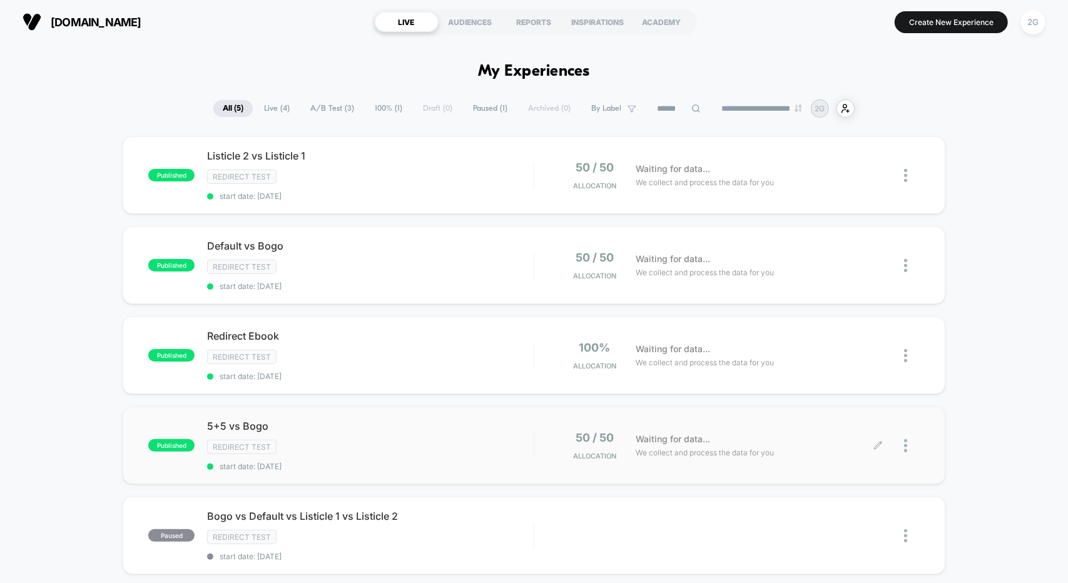
click at [904, 431] on div at bounding box center [912, 445] width 16 height 29
click at [834, 365] on div "Edit" at bounding box center [841, 366] width 113 height 28
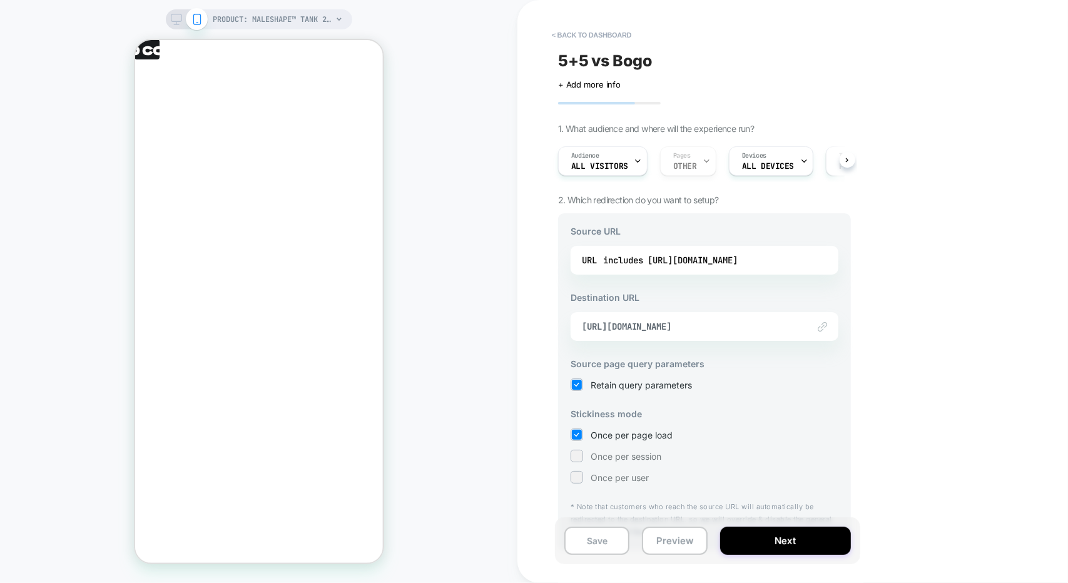
scroll to position [29, 0]
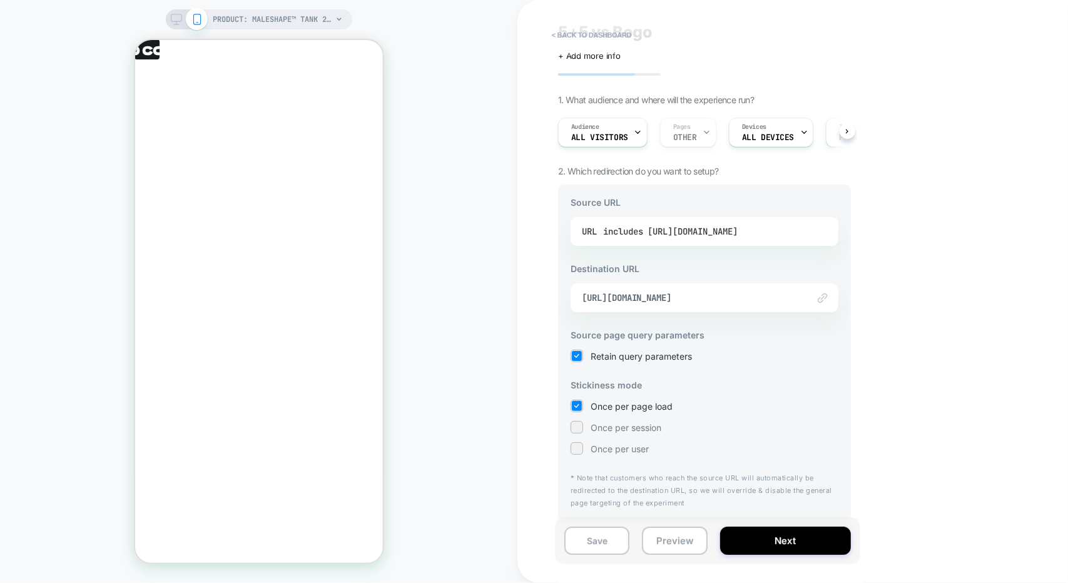
click at [716, 231] on div "includes [URL][DOMAIN_NAME]" at bounding box center [670, 231] width 135 height 19
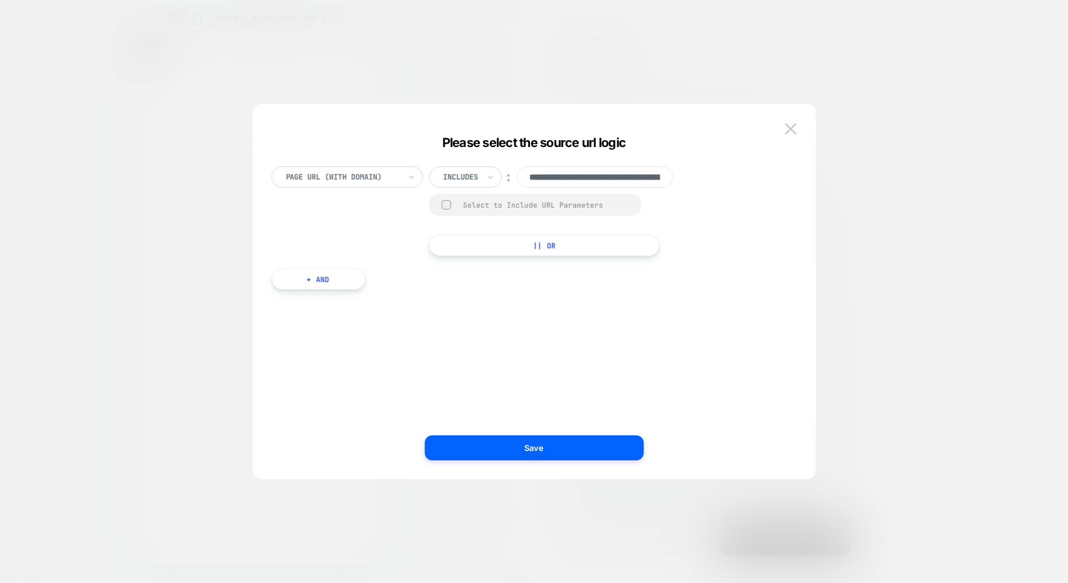
scroll to position [0, 165]
click at [790, 128] on img at bounding box center [790, 128] width 11 height 11
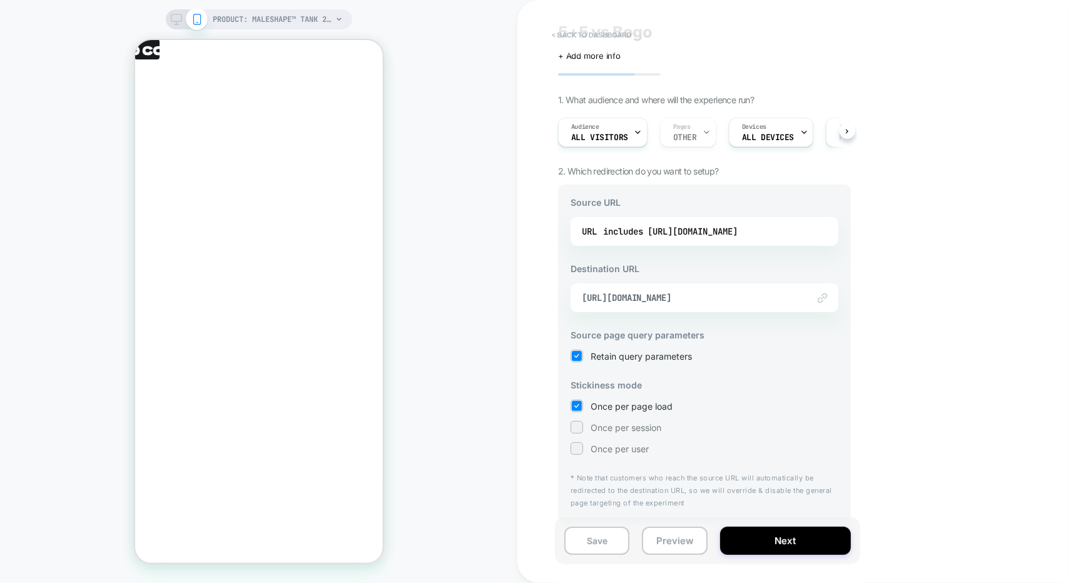
click at [597, 41] on button "< back to dashboard" at bounding box center [592, 35] width 92 height 20
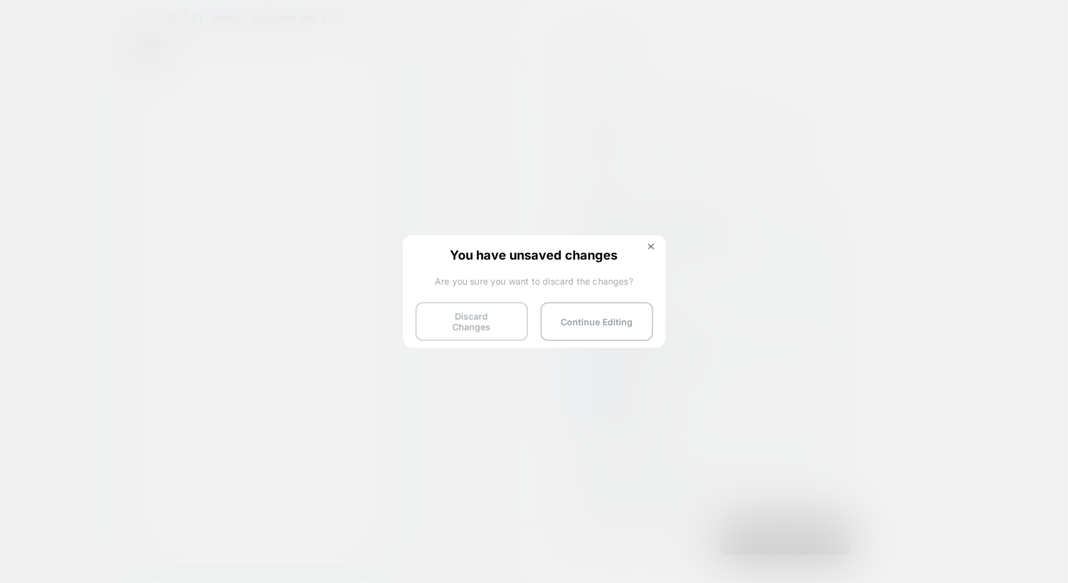
click at [489, 316] on button "Discard Changes" at bounding box center [472, 321] width 113 height 39
